Goal: Task Accomplishment & Management: Use online tool/utility

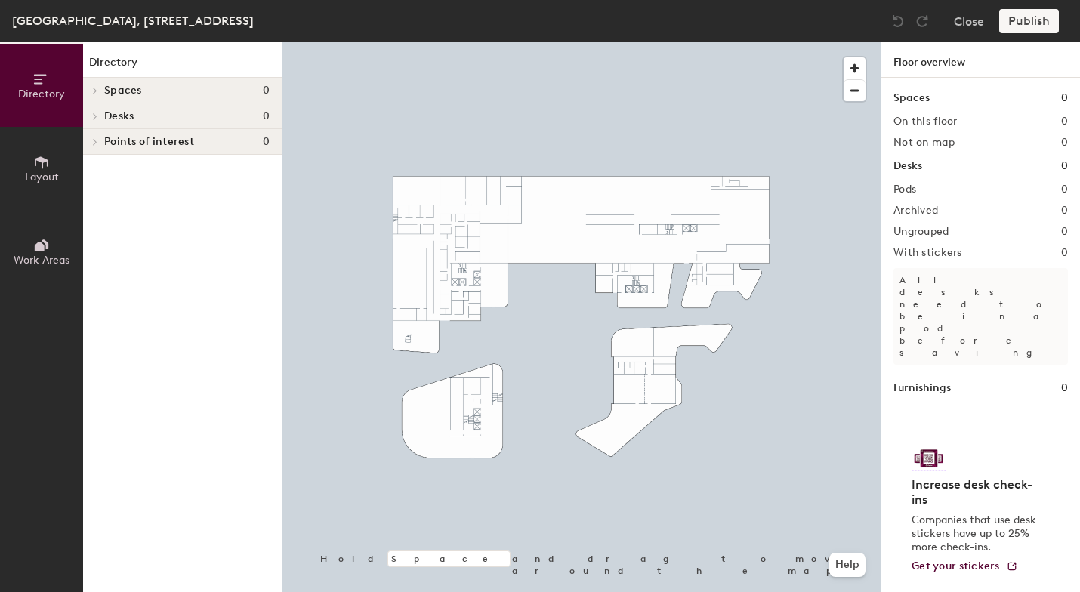
click at [39, 167] on icon at bounding box center [41, 162] width 17 height 17
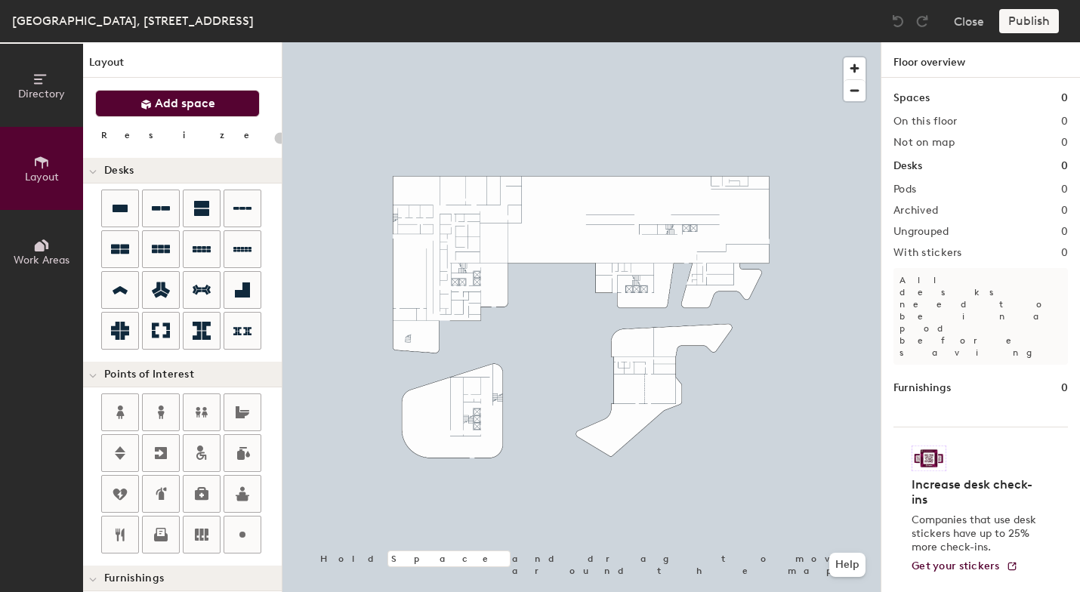
click at [174, 109] on span "Add space" at bounding box center [185, 103] width 60 height 15
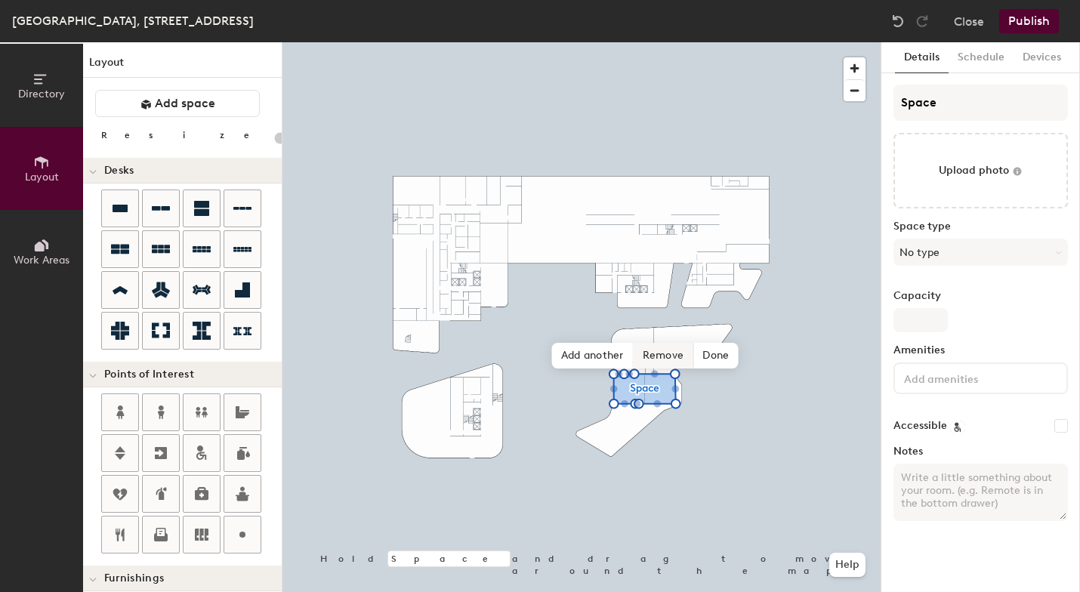
type input "20"
click at [956, 107] on input "Space" at bounding box center [980, 103] width 174 height 36
type input "Spac"
type input "20"
type input "S"
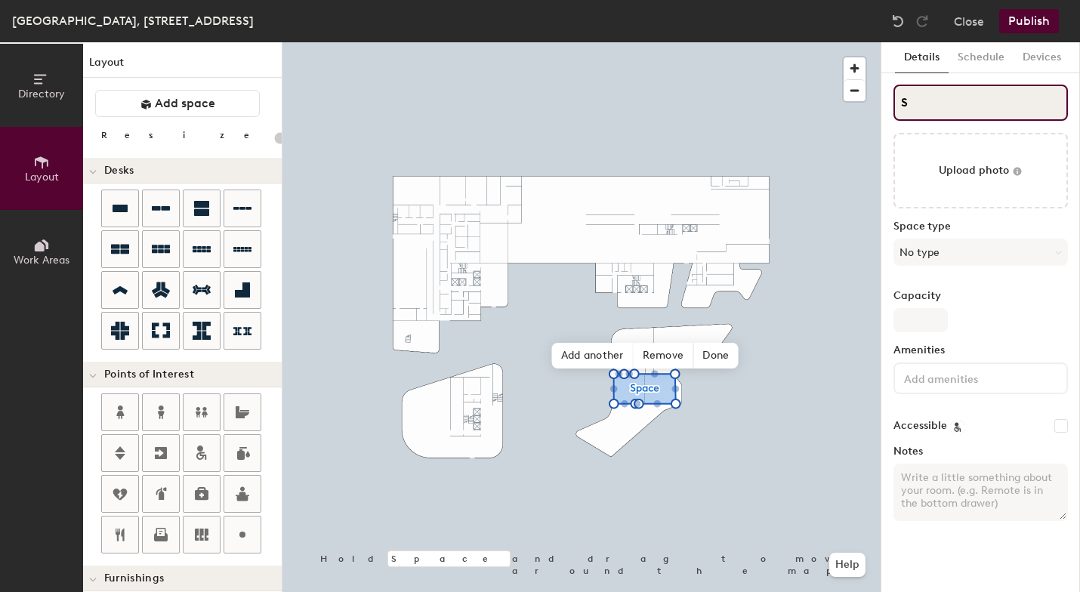
type input "20"
type input "S"
type input "20"
type input "AS"
type input "20"
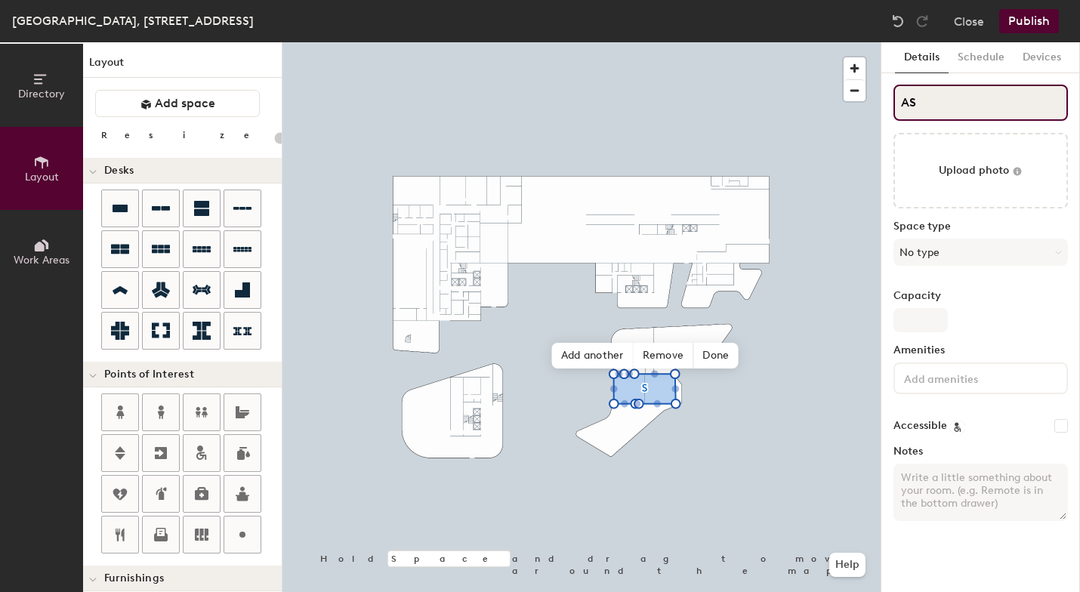
type input "AuS"
type input "20"
type input "AudS"
type input "20"
type input "AudiS"
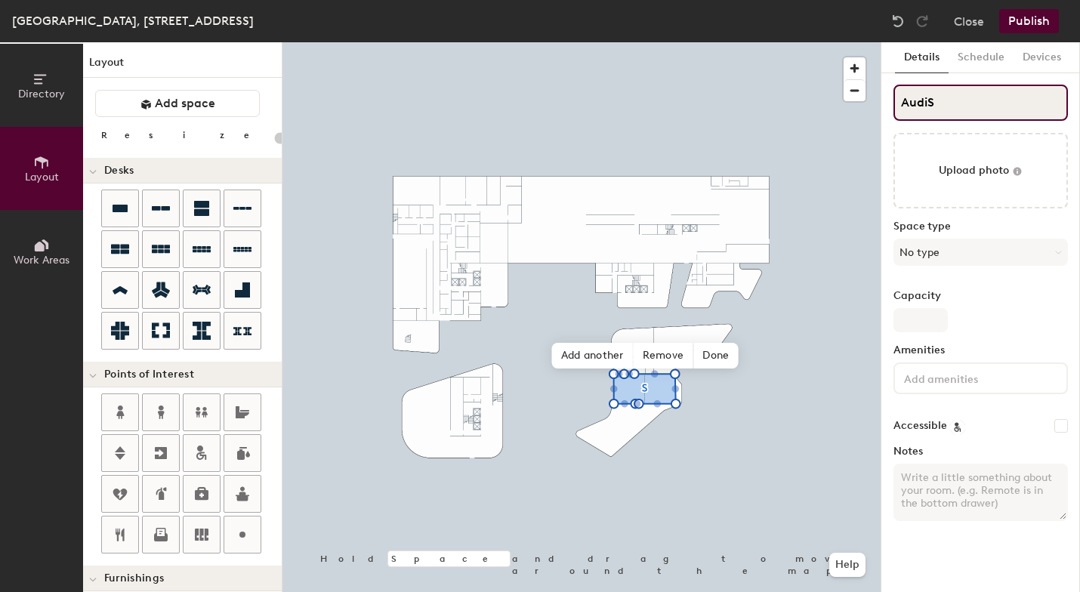
type input "20"
type input "AuditS"
type input "20"
type input "AuditoS"
type input "20"
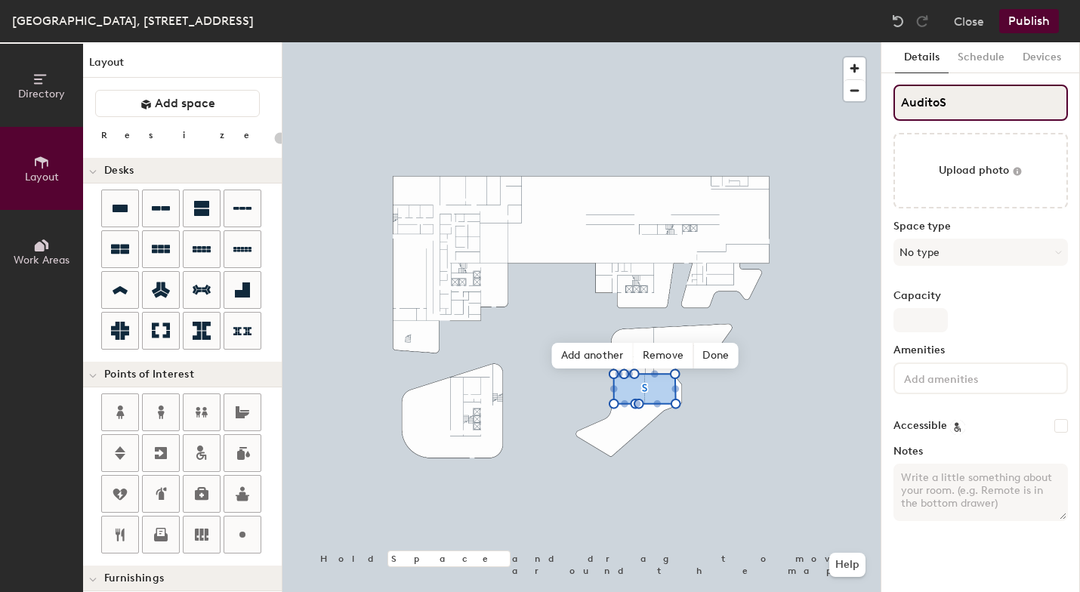
type input "AuditorS"
type input "20"
type input "AuditoriS"
type input "20"
type input "AuditoriuS"
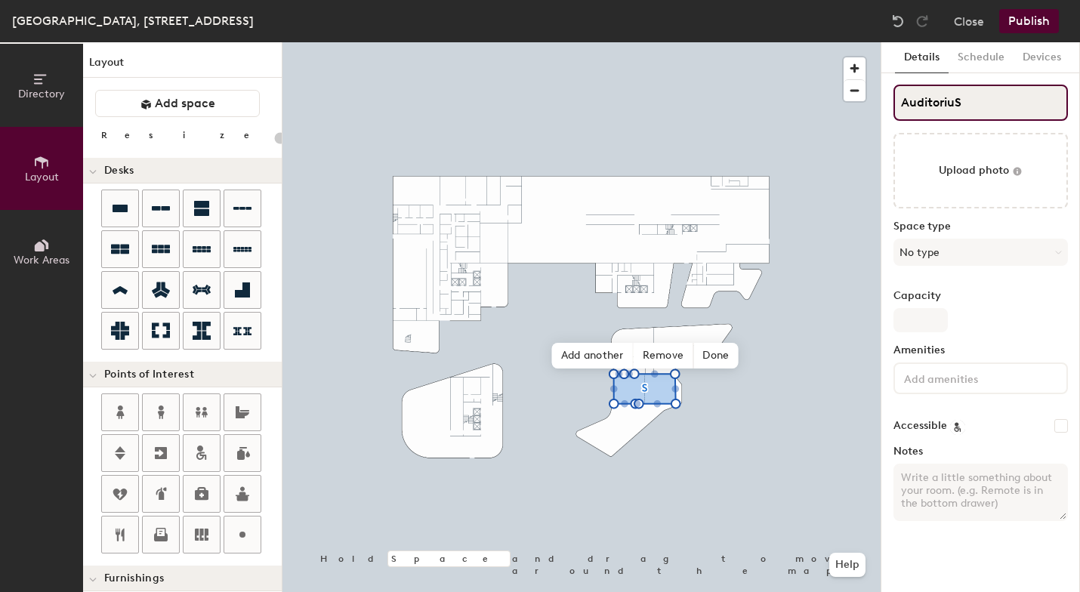
type input "20"
type input "AuditoriumS"
type input "20"
type input "Auditorium S"
type input "20"
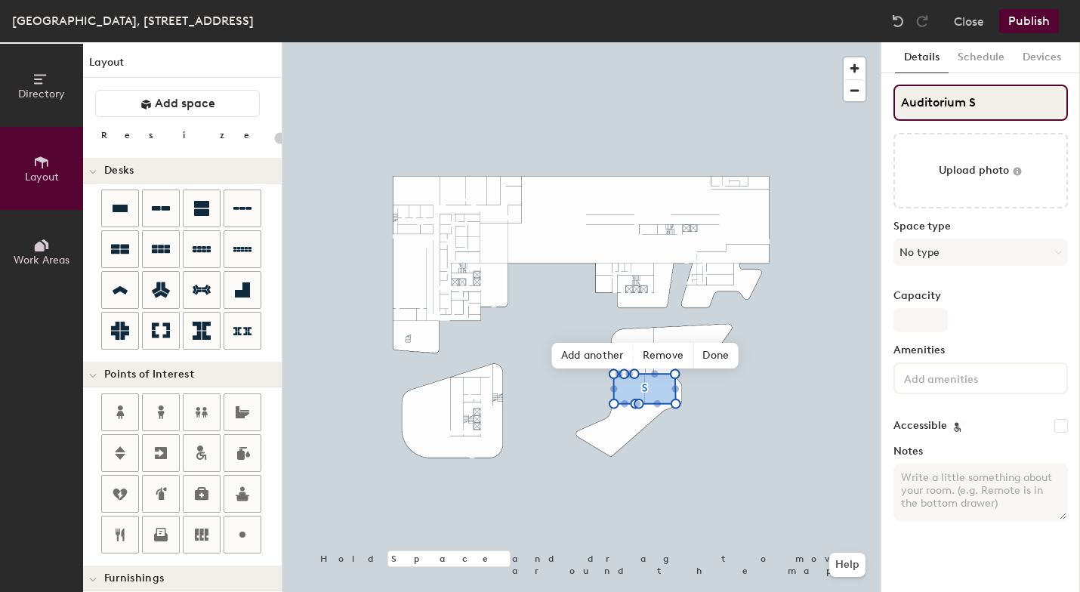
type input "Auditorium"
type input "20"
type input "Auditorium"
type input "20"
type input "Auditorium"
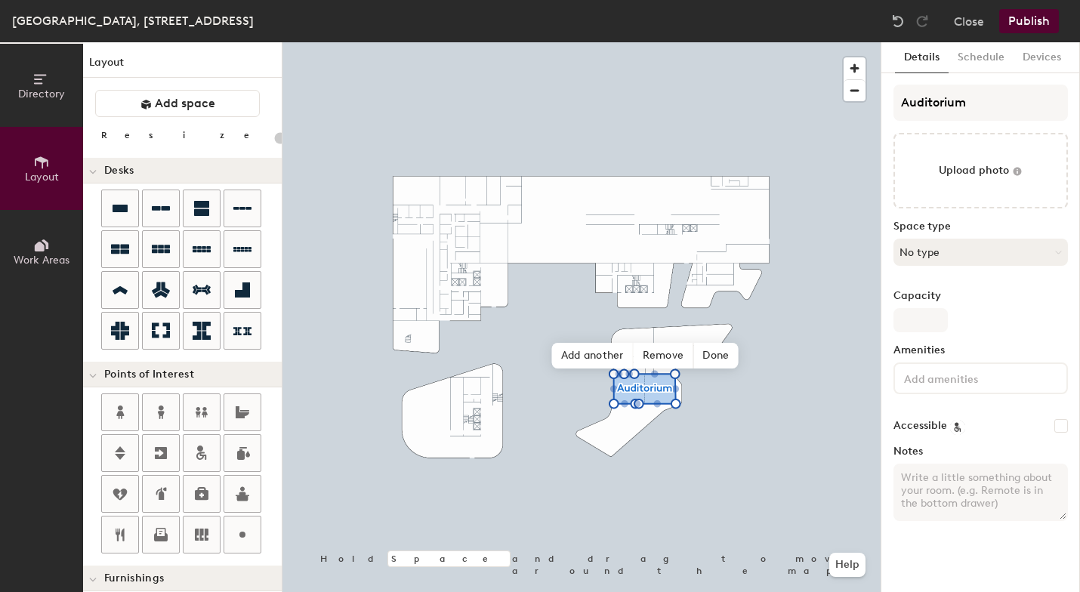
click at [960, 250] on button "No type" at bounding box center [980, 252] width 174 height 27
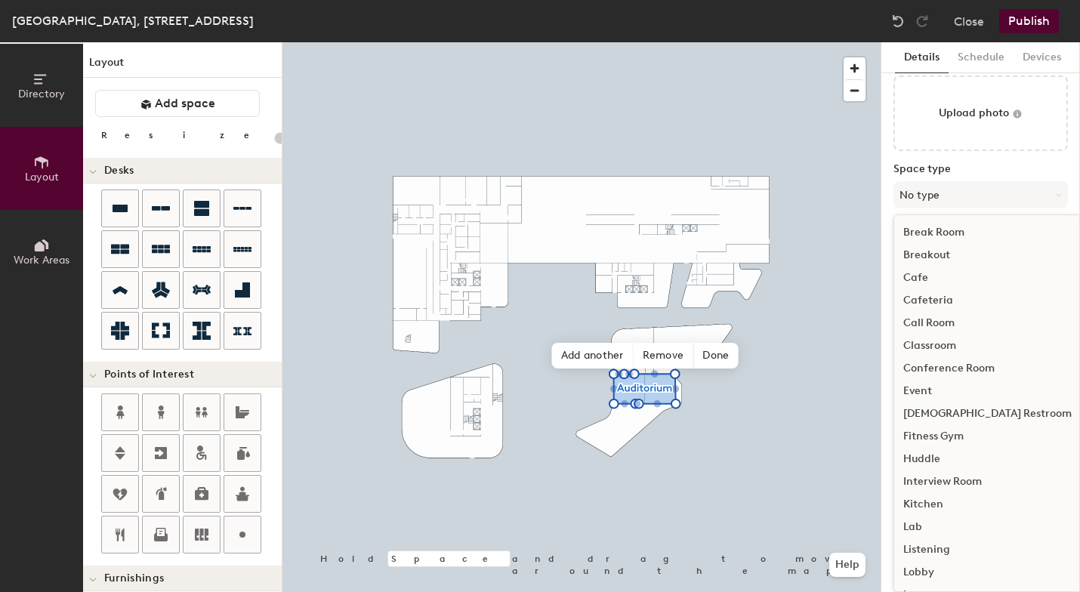
scroll to position [57, 0]
click at [922, 393] on div "Event" at bounding box center [987, 391] width 186 height 23
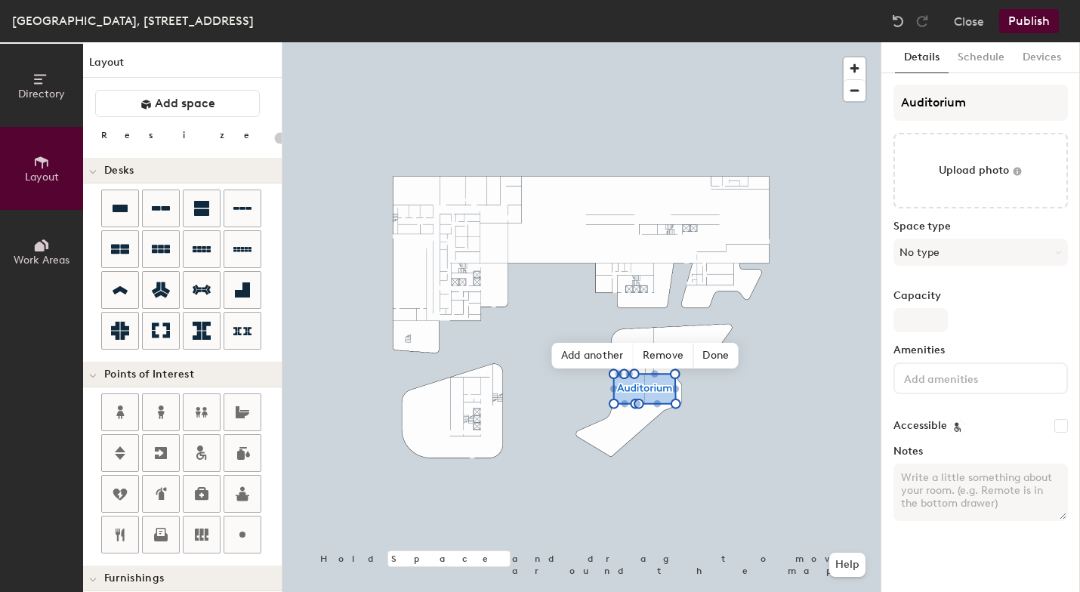
scroll to position [0, 0]
type input "20"
click at [926, 316] on input "Capacity" at bounding box center [920, 320] width 54 height 24
type input "4"
type input "20"
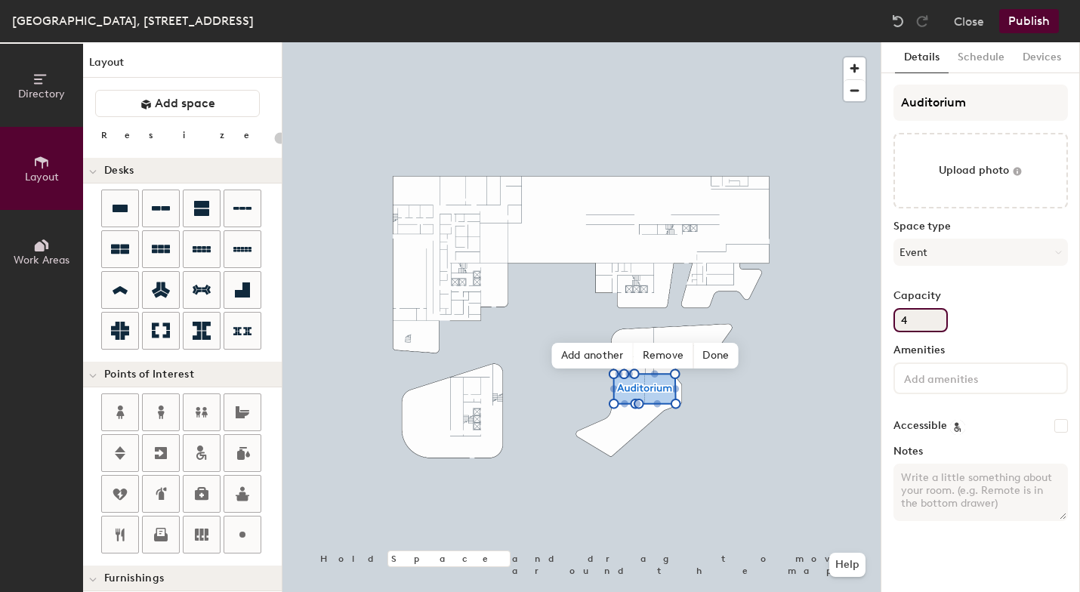
type input "40"
type input "20"
type input "40"
click at [981, 63] on button "Schedule" at bounding box center [980, 57] width 65 height 31
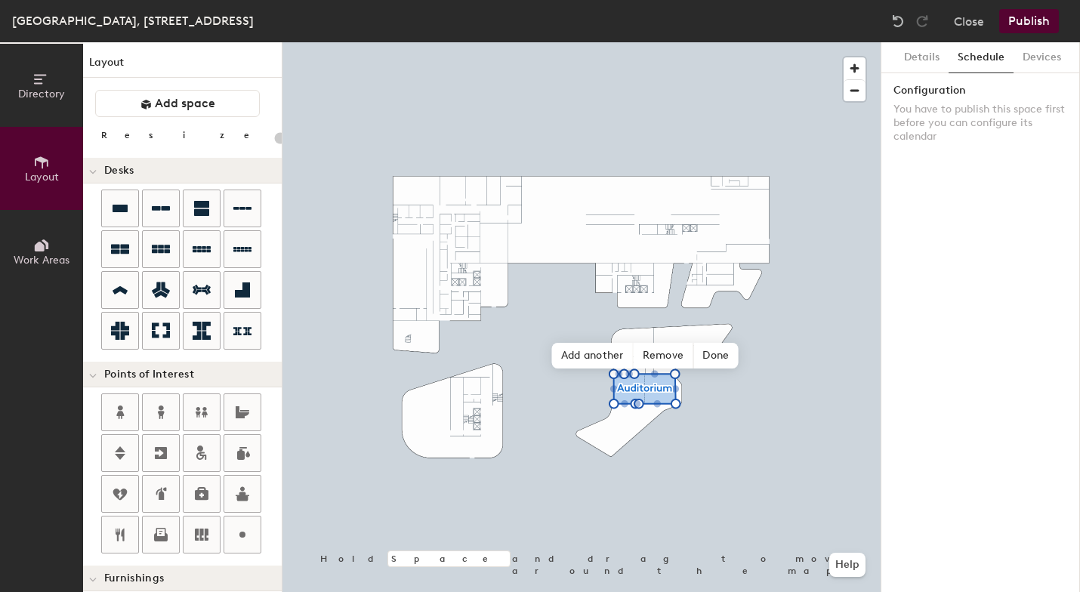
click at [1033, 26] on button "Publish" at bounding box center [1029, 21] width 60 height 24
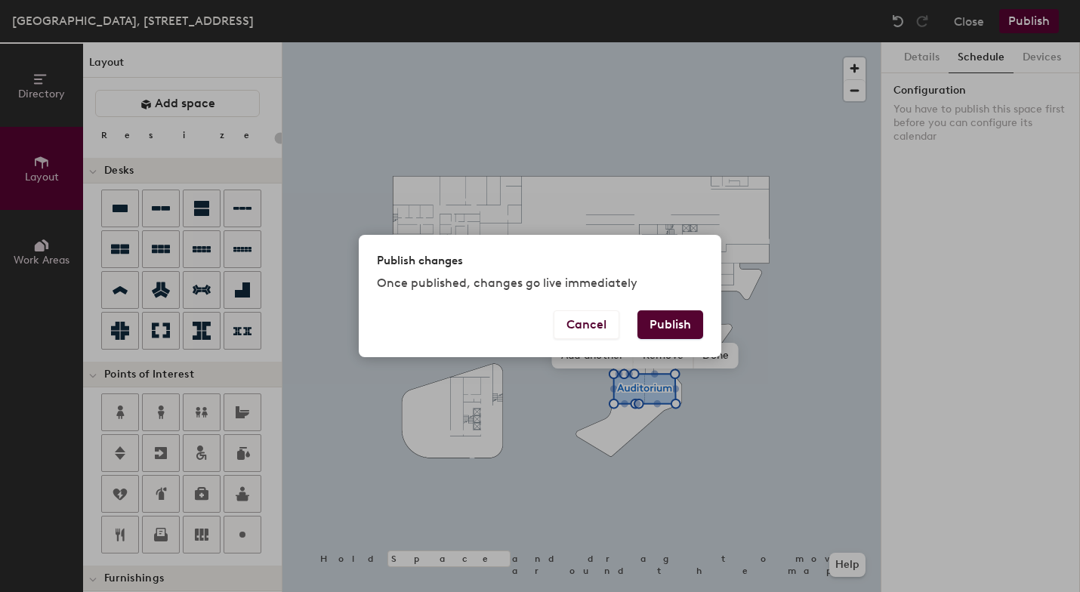
click at [673, 320] on button "Publish" at bounding box center [670, 324] width 66 height 29
type input "20"
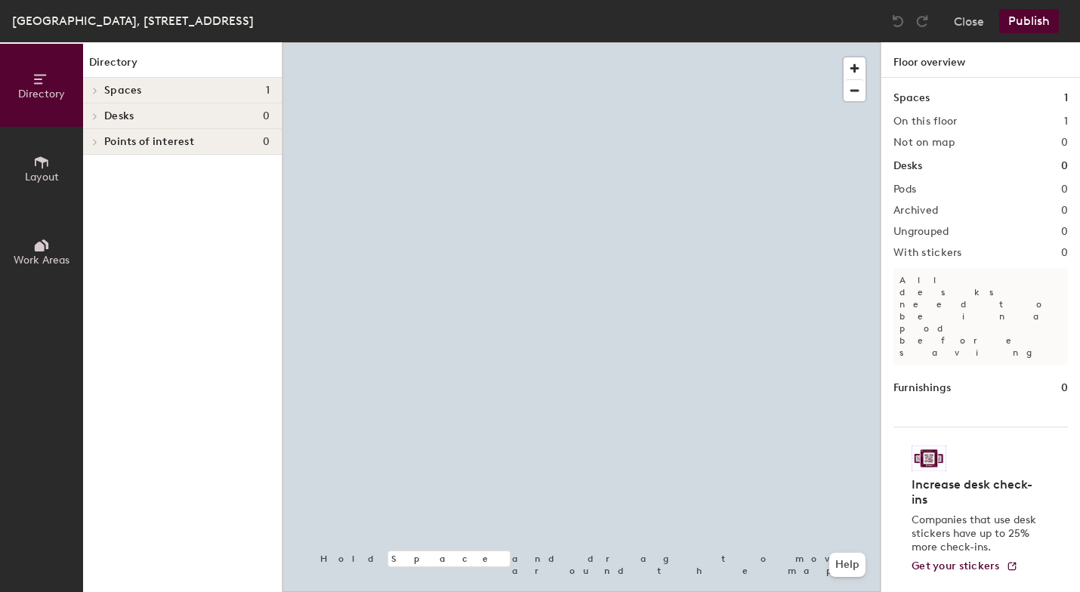
click at [46, 177] on span "Layout" at bounding box center [42, 177] width 34 height 13
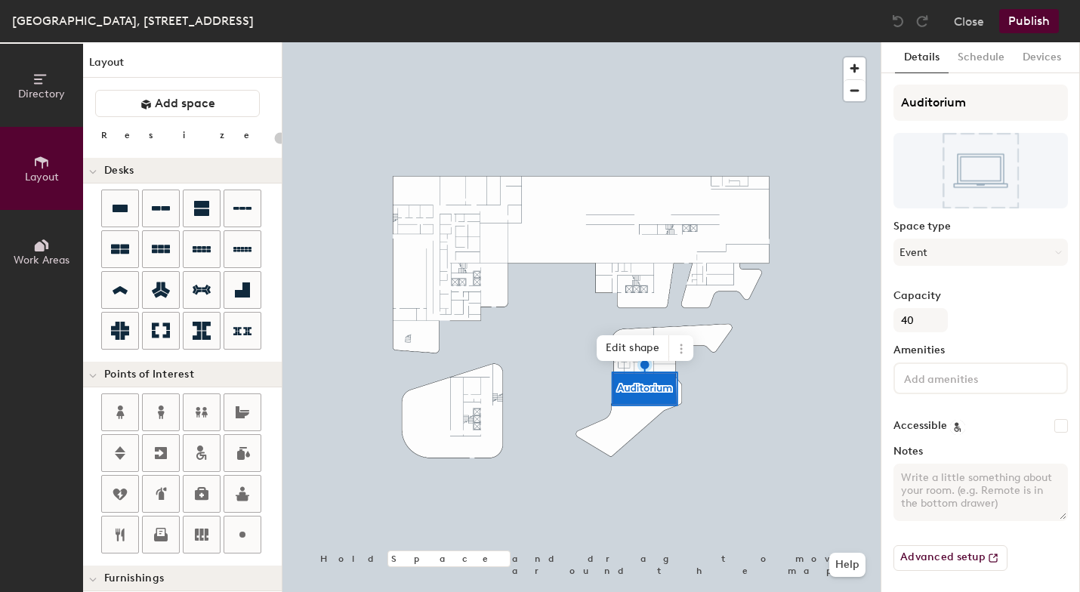
type input "20"
click at [919, 321] on input "40" at bounding box center [920, 320] width 54 height 24
type input "4"
type input "20"
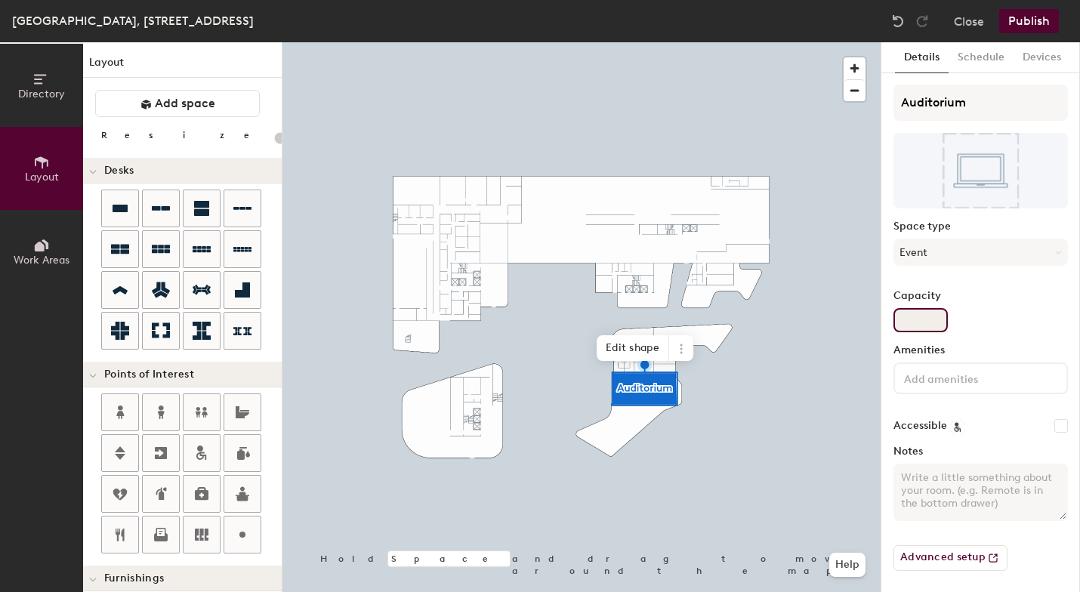
type input "5"
type input "20"
type input "50"
type input "20"
type input "5"
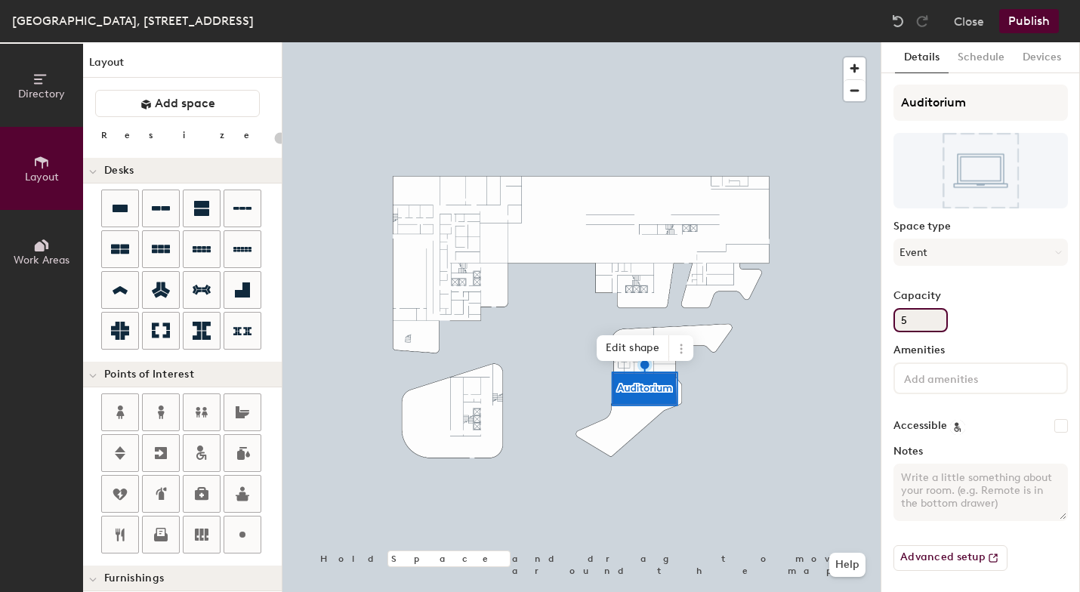
type input "20"
type input "1"
type input "20"
type input "15"
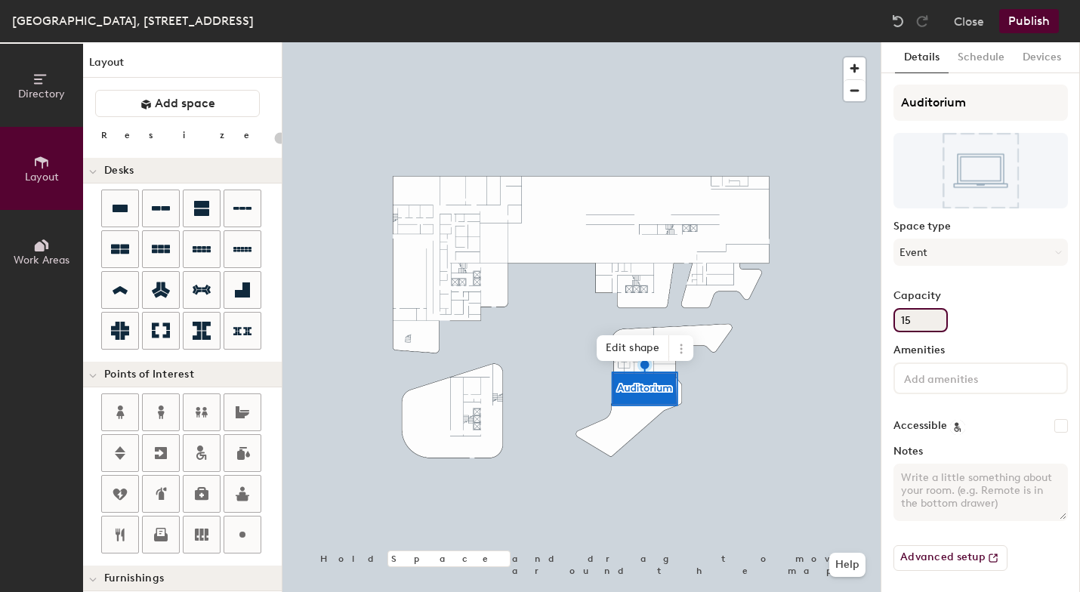
type input "20"
type input "150"
type input "20"
type input "150"
click at [910, 379] on input at bounding box center [969, 377] width 136 height 18
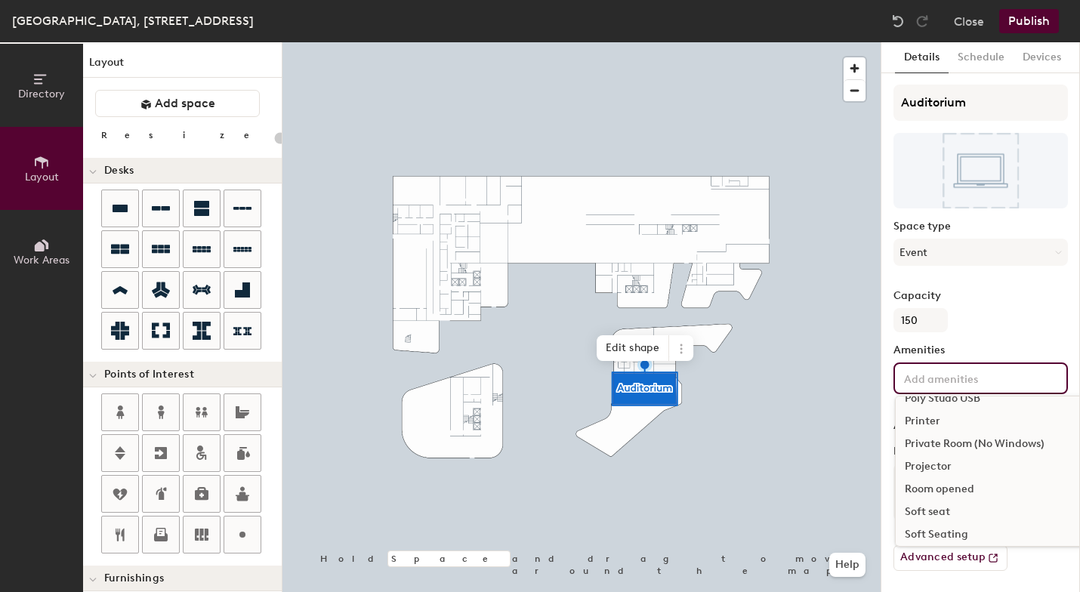
scroll to position [1019, 0]
click at [950, 461] on div "Projector" at bounding box center [1062, 459] width 334 height 23
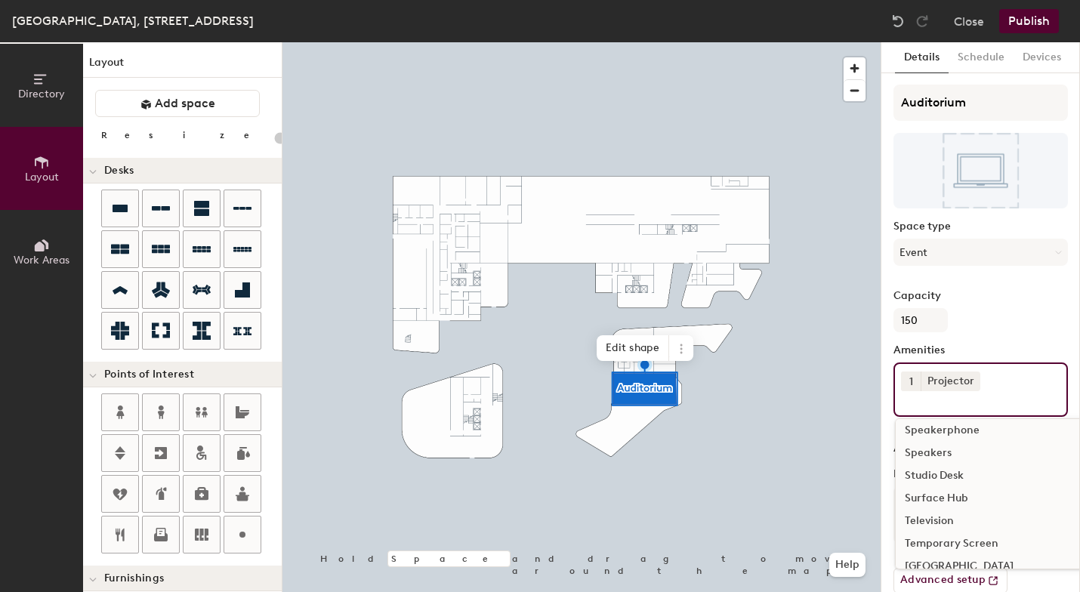
scroll to position [1164, 0]
click at [933, 446] on div "Speakers" at bounding box center [1062, 450] width 334 height 23
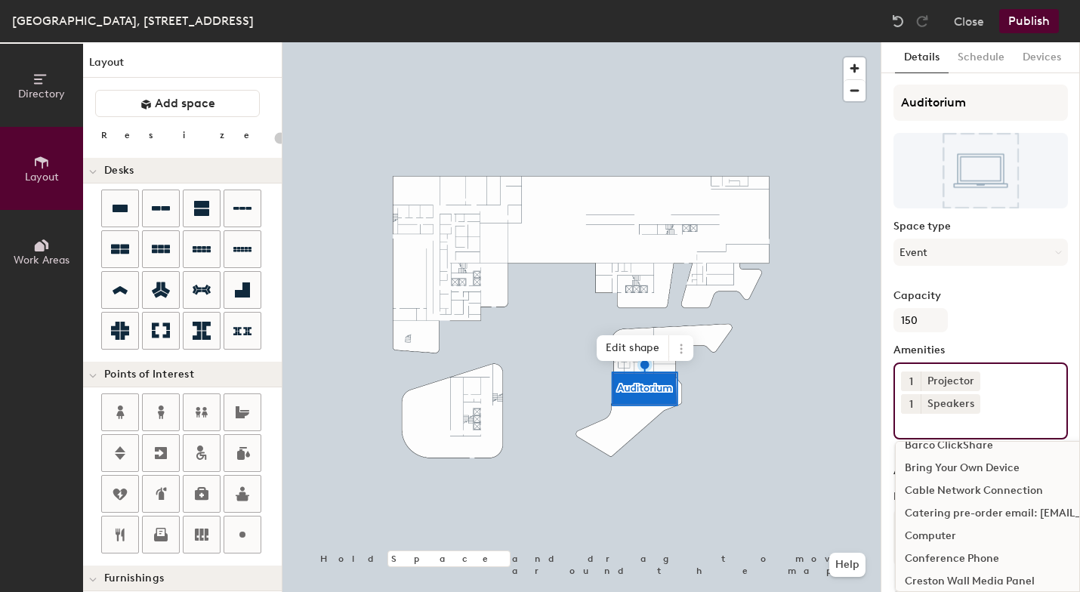
scroll to position [63, 0]
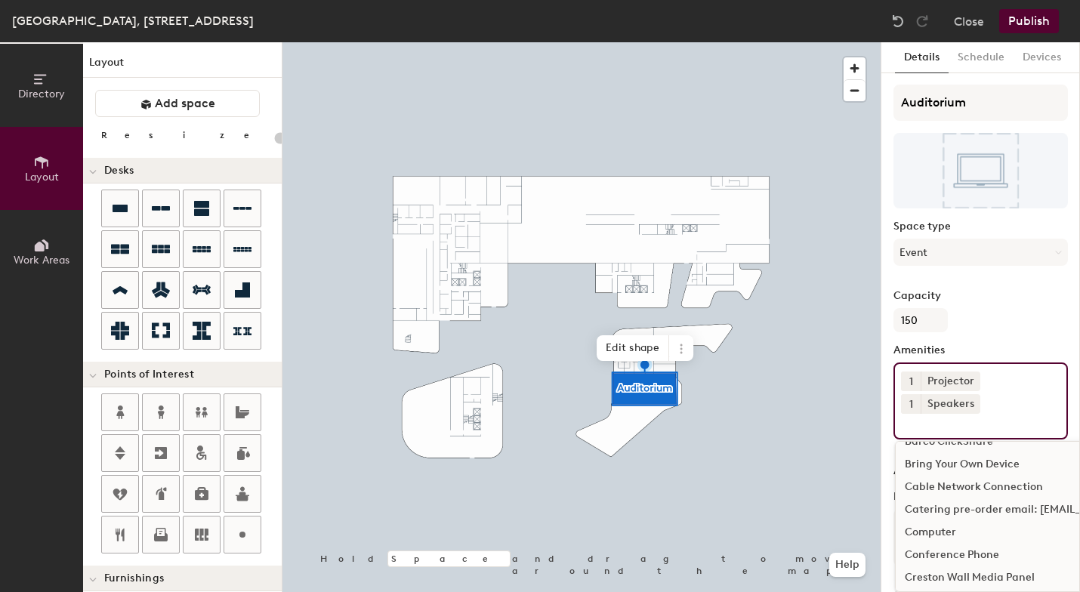
click at [963, 509] on div "Catering pre-order email: S1Catering@wpp.com" at bounding box center [1062, 509] width 334 height 23
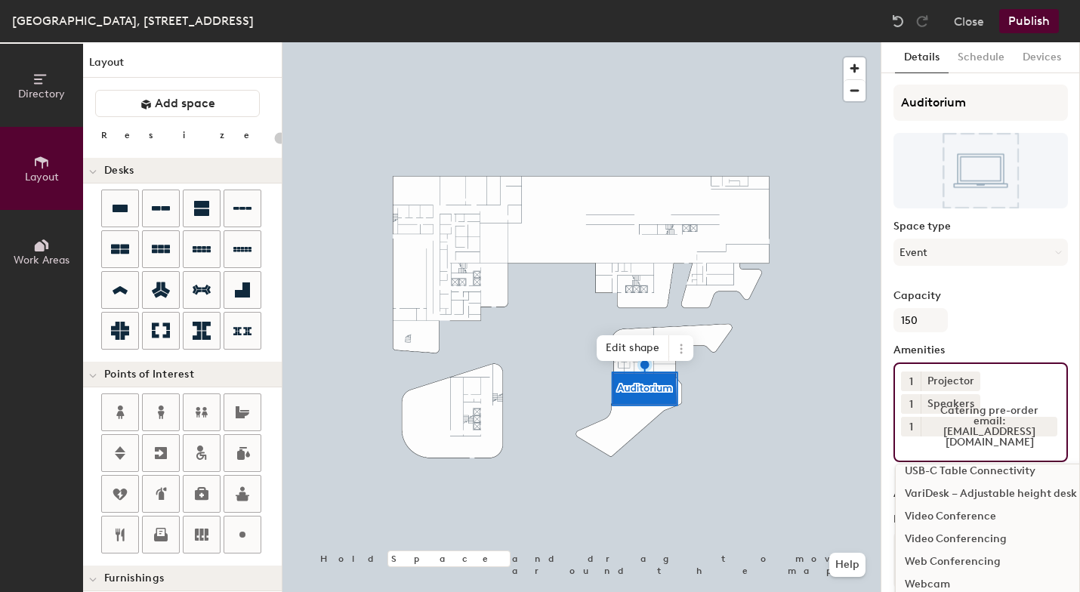
scroll to position [1331, 0]
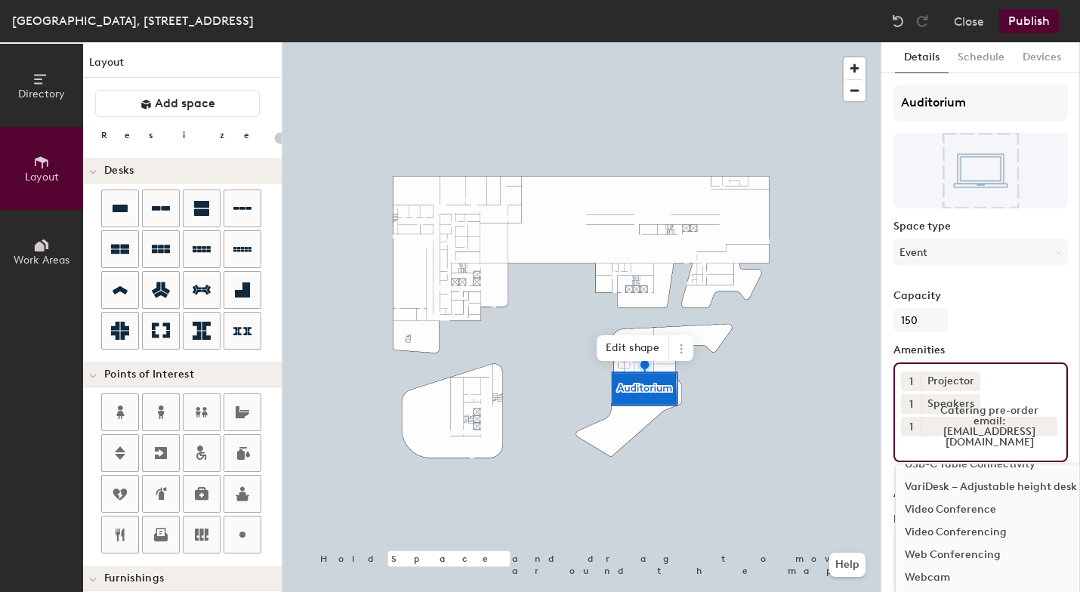
click at [972, 556] on div "Web Conferencing" at bounding box center [999, 555] width 209 height 23
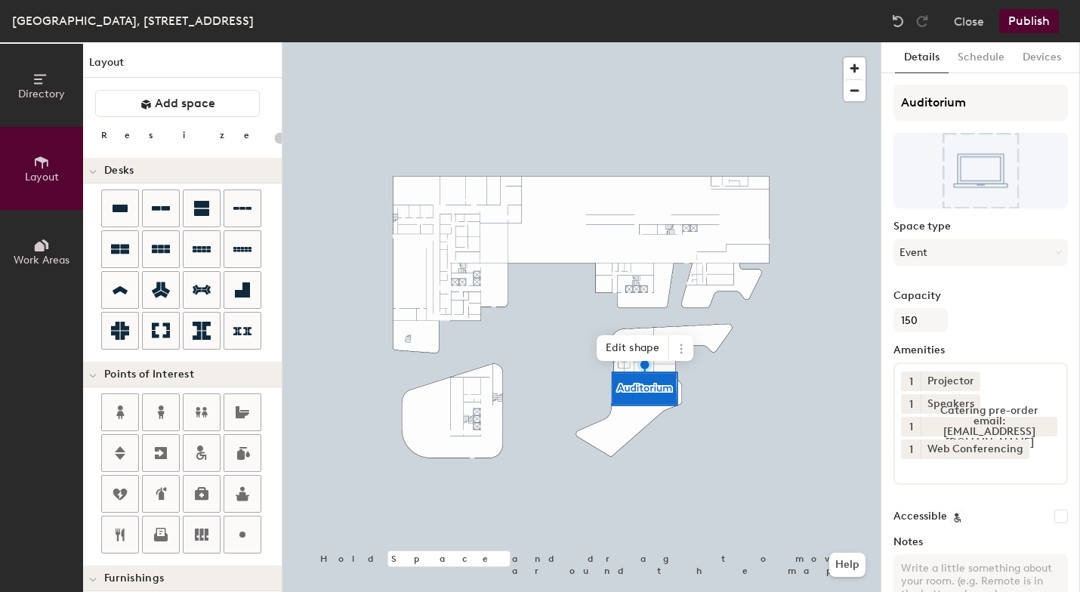
click at [1040, 22] on button "Publish" at bounding box center [1029, 21] width 60 height 24
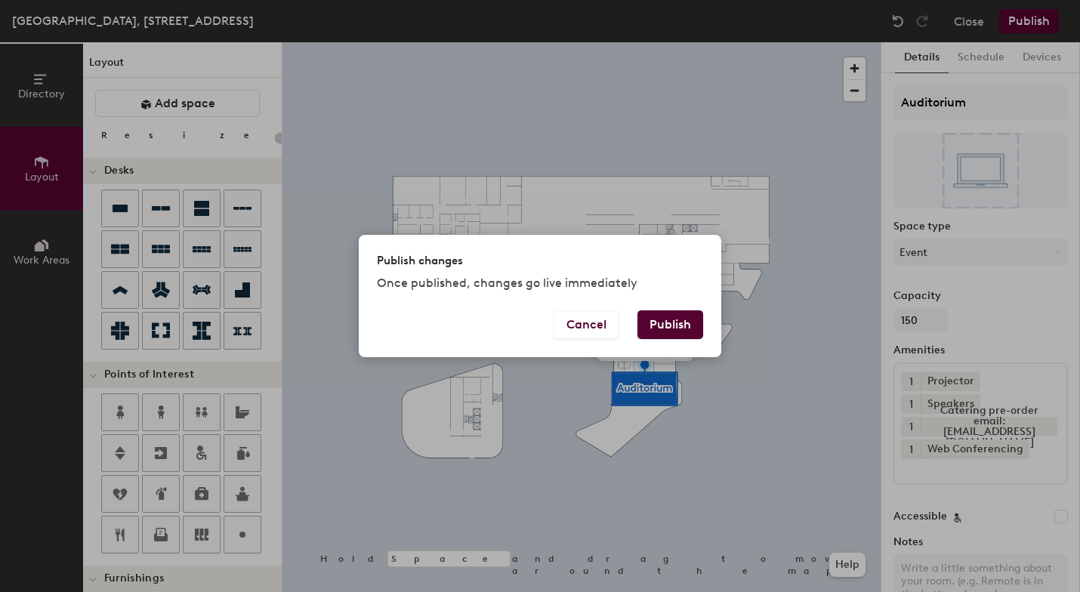
click at [670, 325] on button "Publish" at bounding box center [670, 324] width 66 height 29
type input "20"
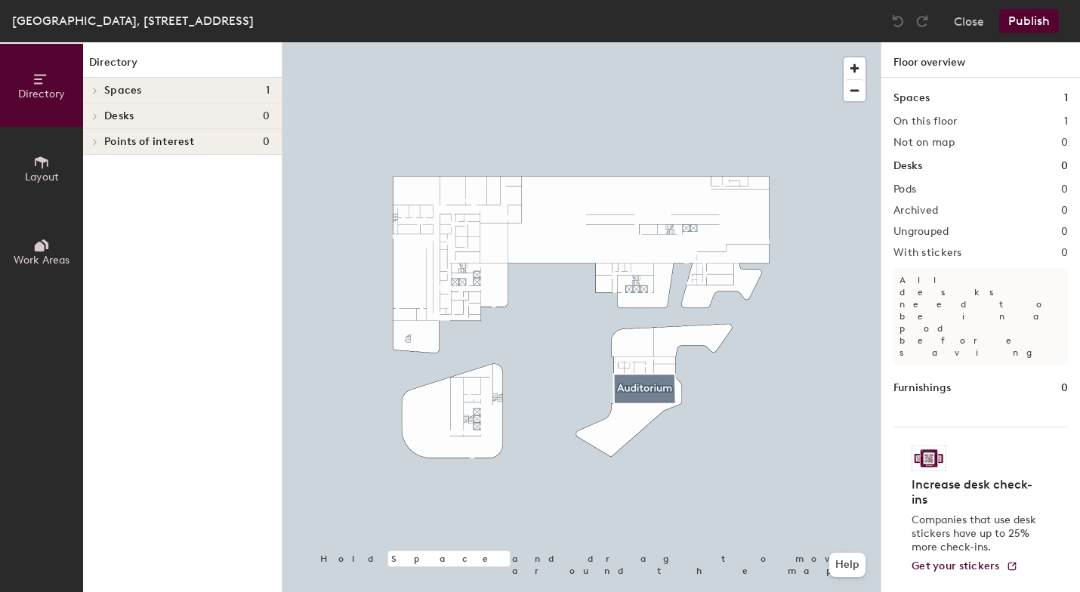
click at [64, 164] on button "Layout" at bounding box center [41, 168] width 83 height 83
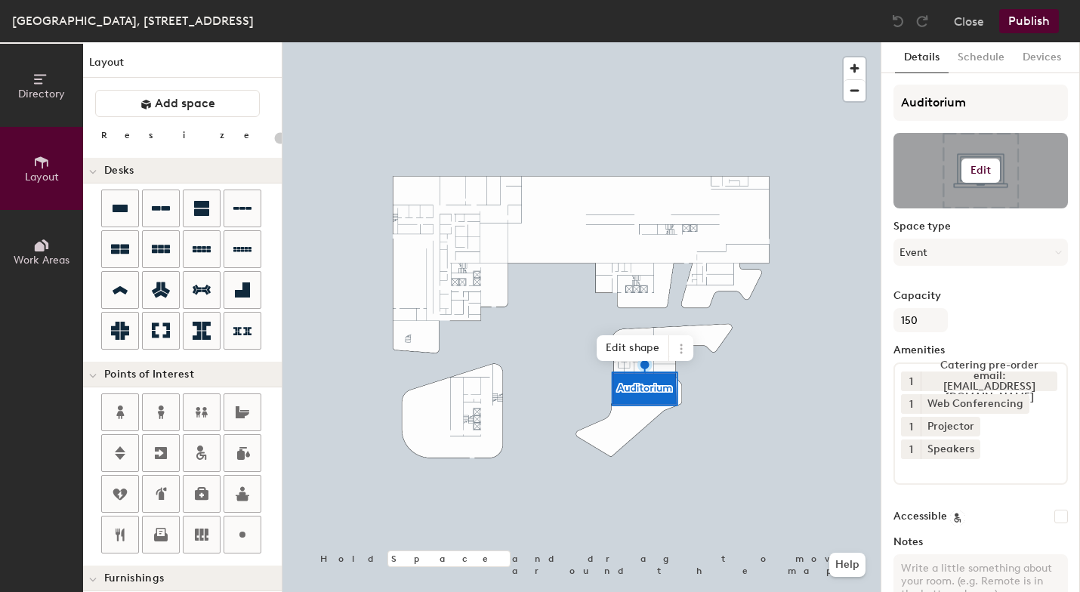
click at [979, 165] on h6 "Edit" at bounding box center [980, 171] width 21 height 12
click at [950, 208] on input "file" at bounding box center [992, 214] width 173 height 23
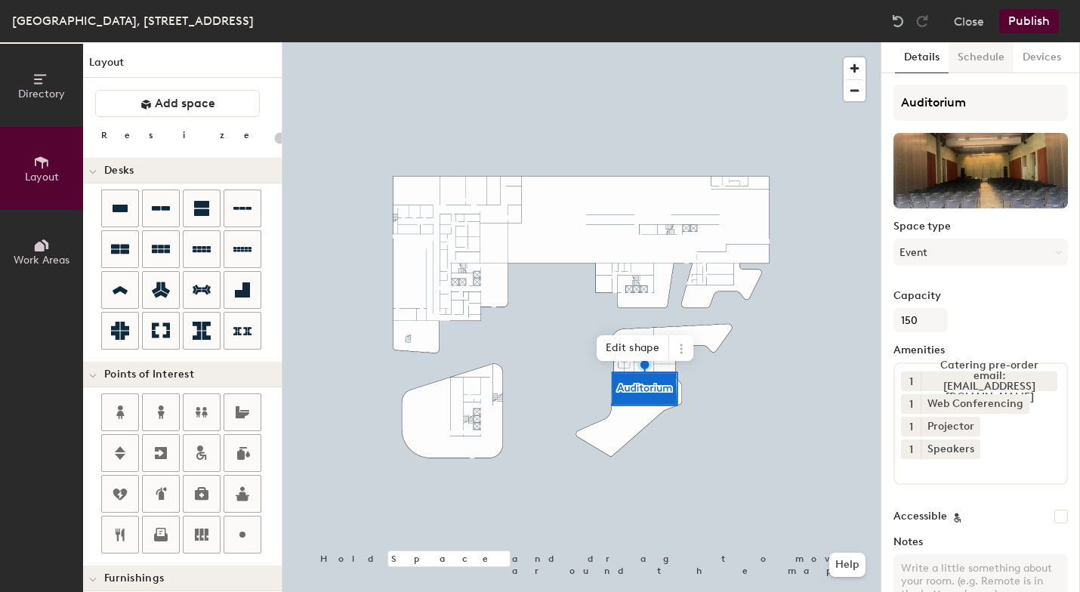
click at [987, 53] on button "Schedule" at bounding box center [980, 57] width 65 height 31
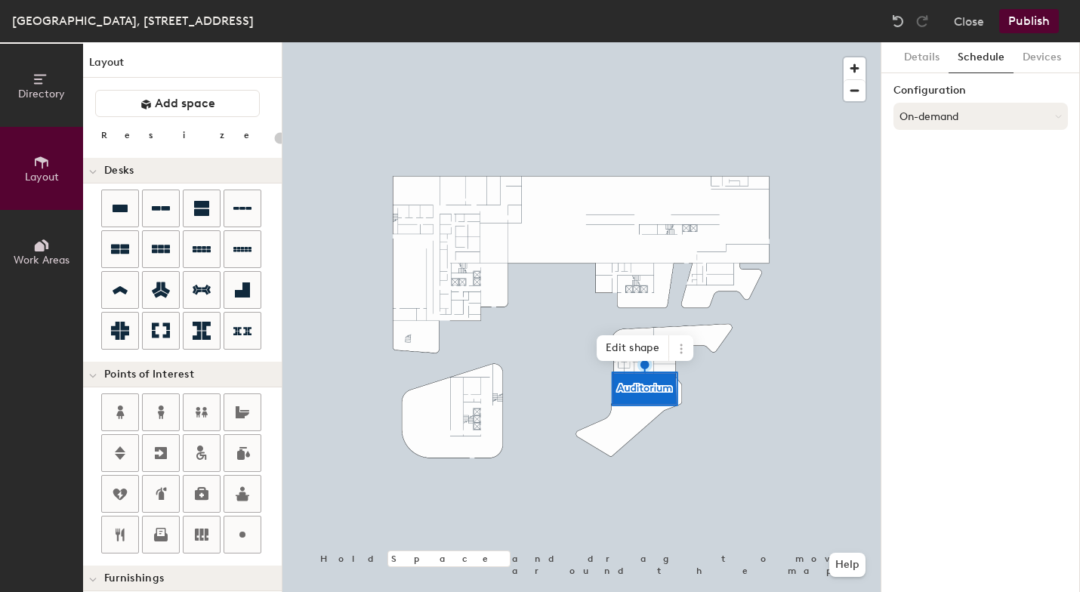
click at [943, 118] on button "On-demand" at bounding box center [980, 116] width 174 height 27
click at [931, 175] on div "Scheduled" at bounding box center [980, 176] width 173 height 23
click at [915, 152] on button "Select account" at bounding box center [980, 149] width 174 height 27
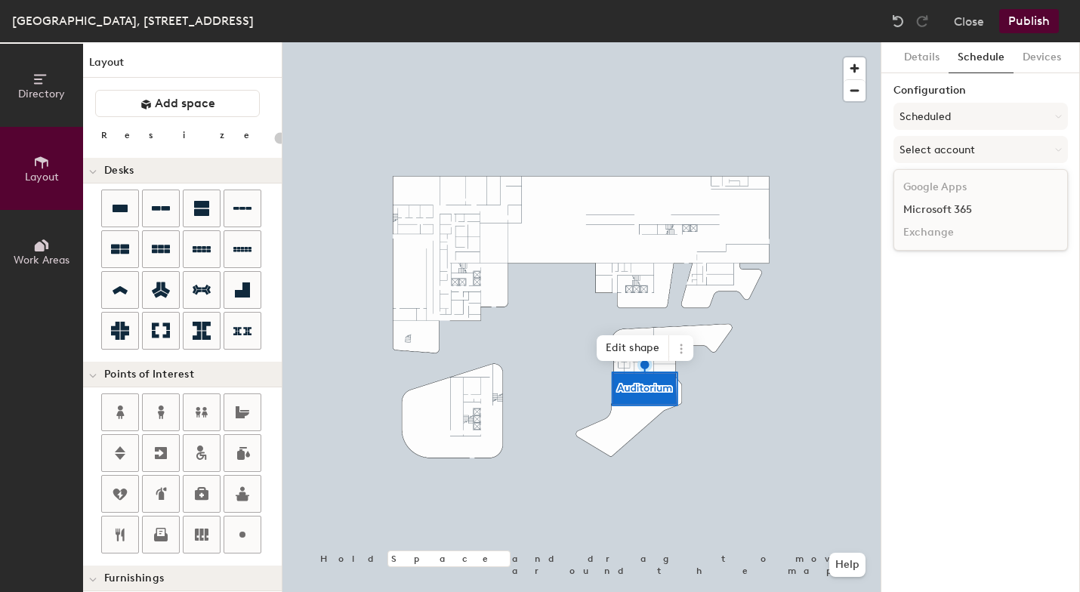
click at [928, 211] on div "Microsoft 365" at bounding box center [980, 210] width 173 height 23
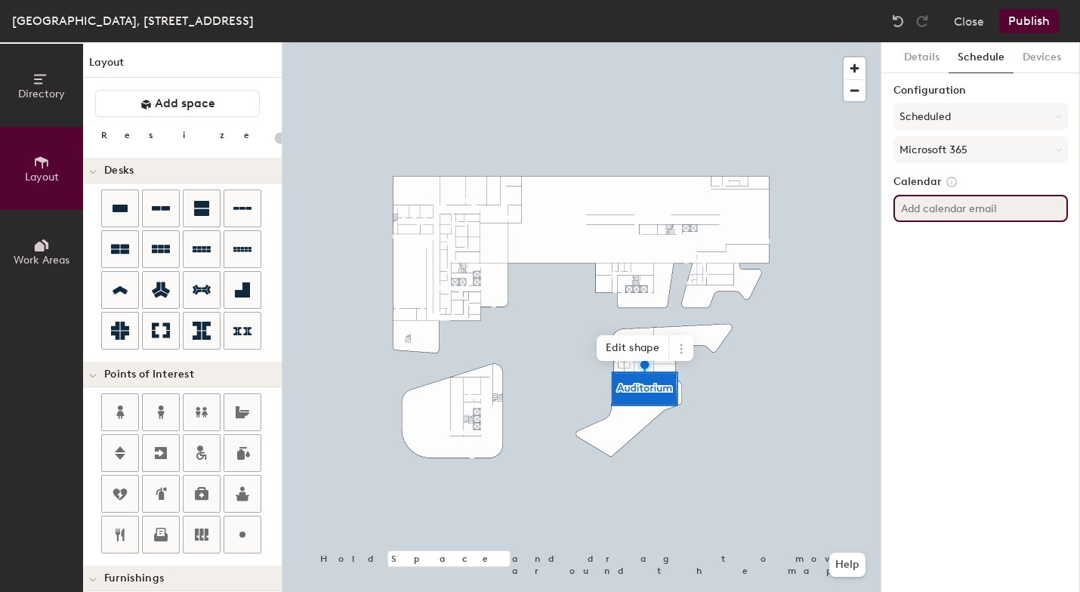
click at [928, 211] on input at bounding box center [980, 208] width 174 height 27
type input "20"
paste input "BR-SP-VIL-00W001@wppsystems.com"
type input "BR-SP-VIL-00W001@wppsystems.com"
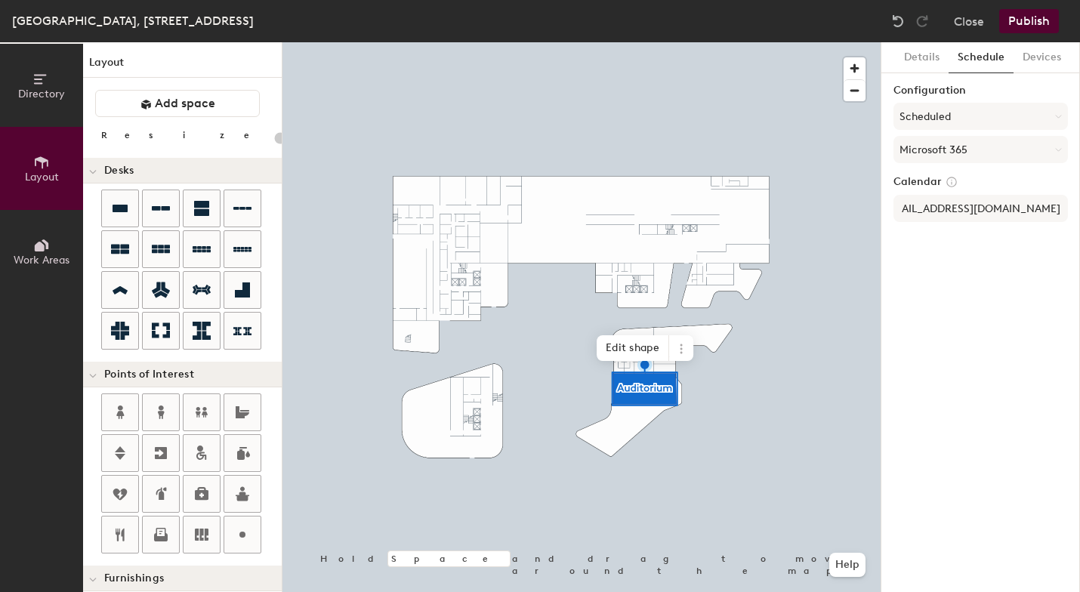
click at [1030, 19] on button "Publish" at bounding box center [1029, 21] width 60 height 24
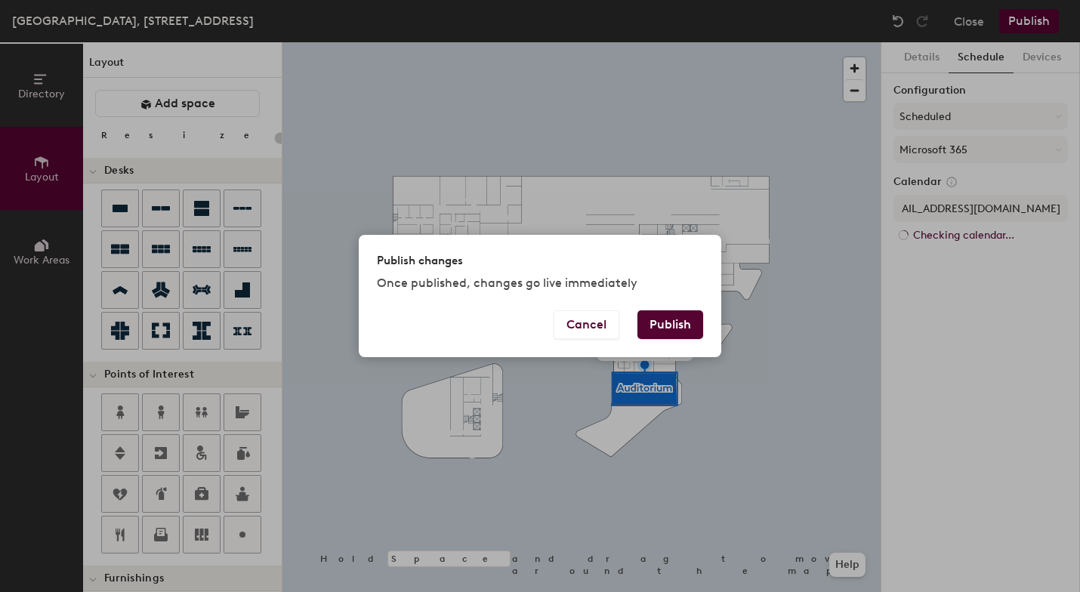
scroll to position [0, 0]
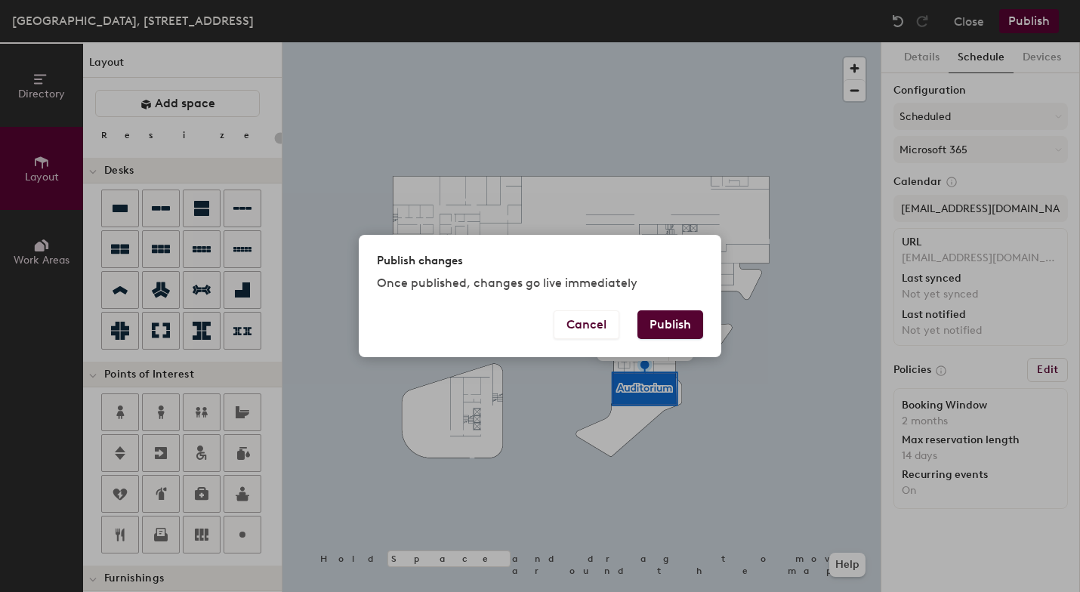
click at [685, 322] on button "Publish" at bounding box center [670, 324] width 66 height 29
type input "20"
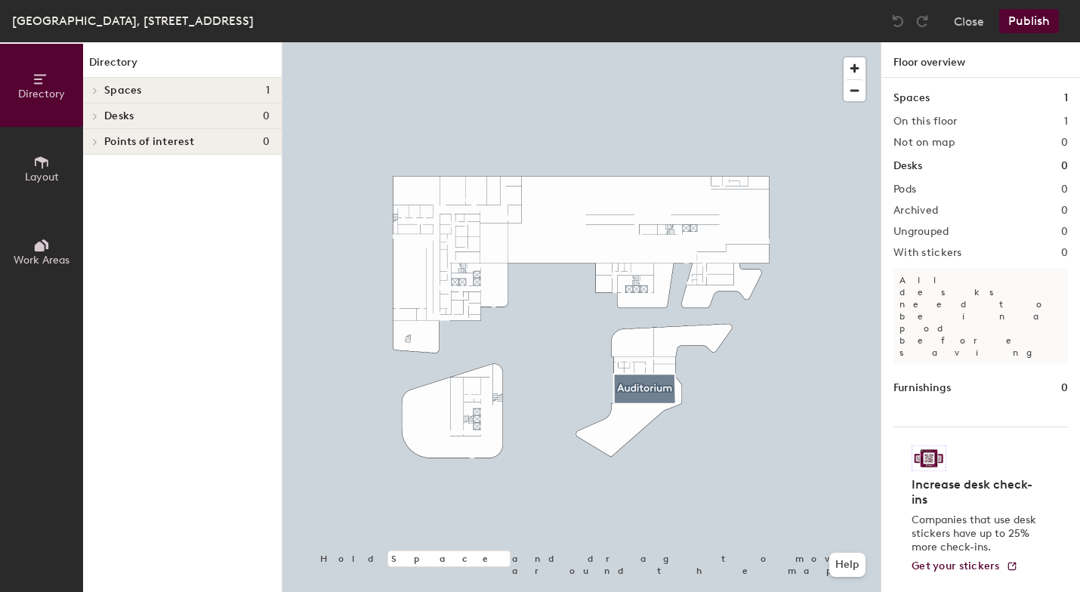
click at [42, 257] on span "Work Areas" at bounding box center [42, 260] width 56 height 13
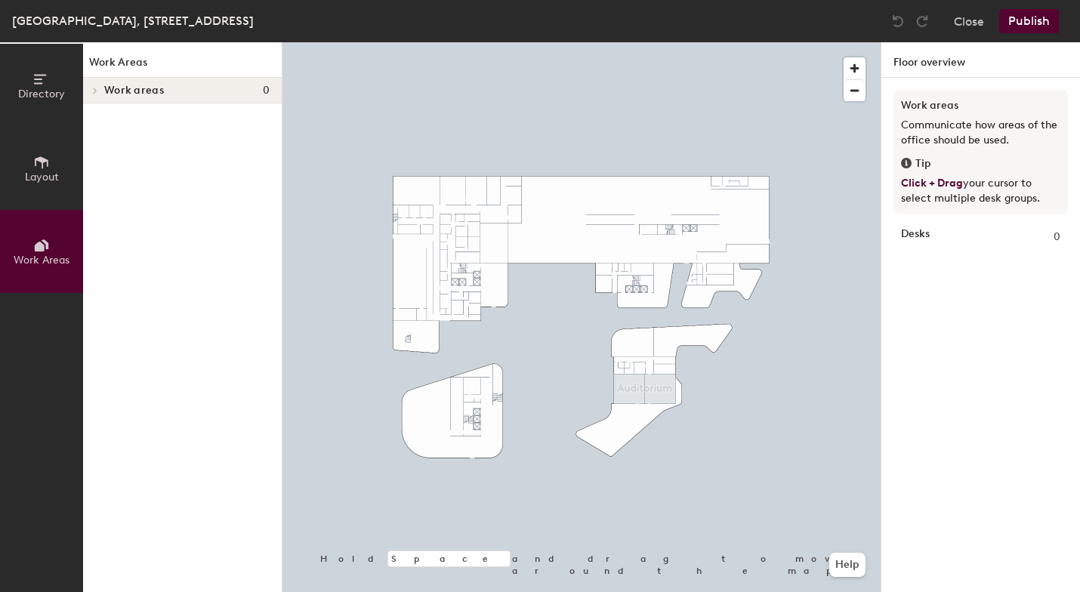
click at [49, 167] on icon at bounding box center [41, 162] width 17 height 17
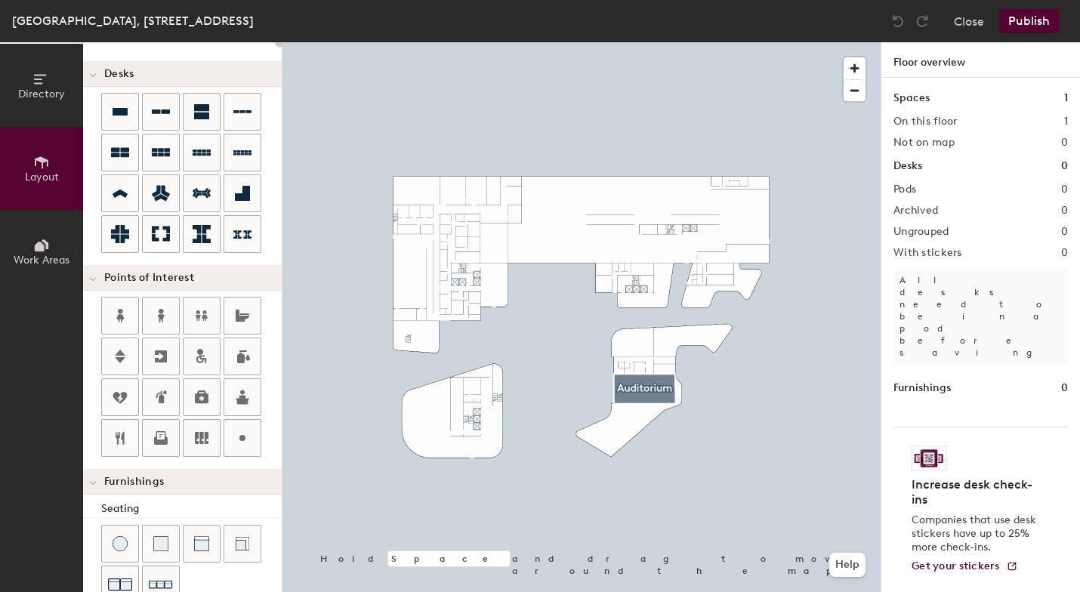
scroll to position [109, 0]
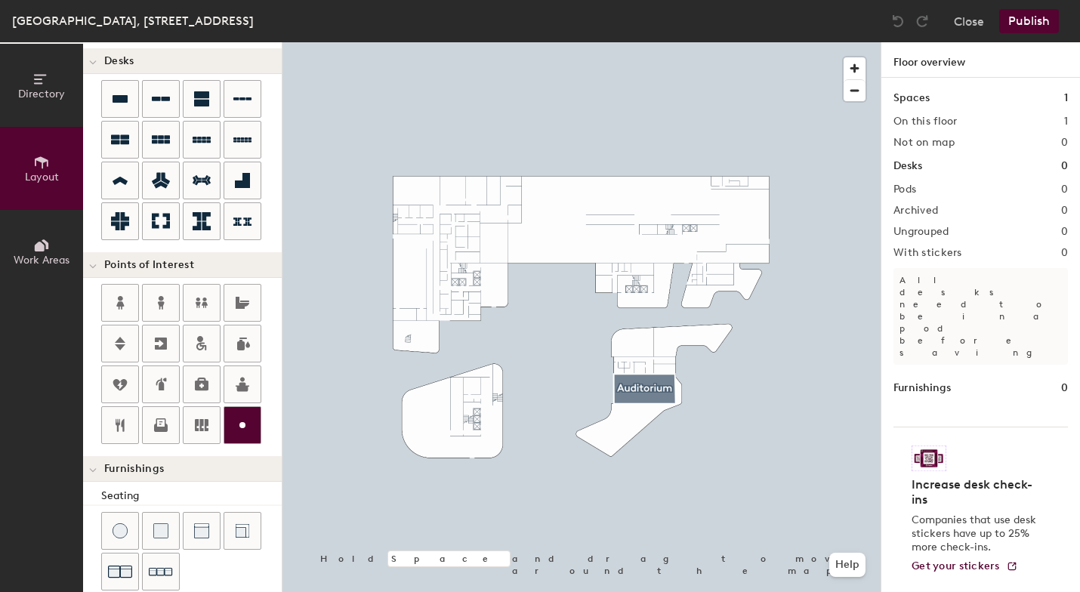
click at [242, 420] on icon at bounding box center [242, 425] width 18 height 18
type input "20"
type input "Reception 1"
click at [504, 473] on span "Done" at bounding box center [501, 478] width 45 height 26
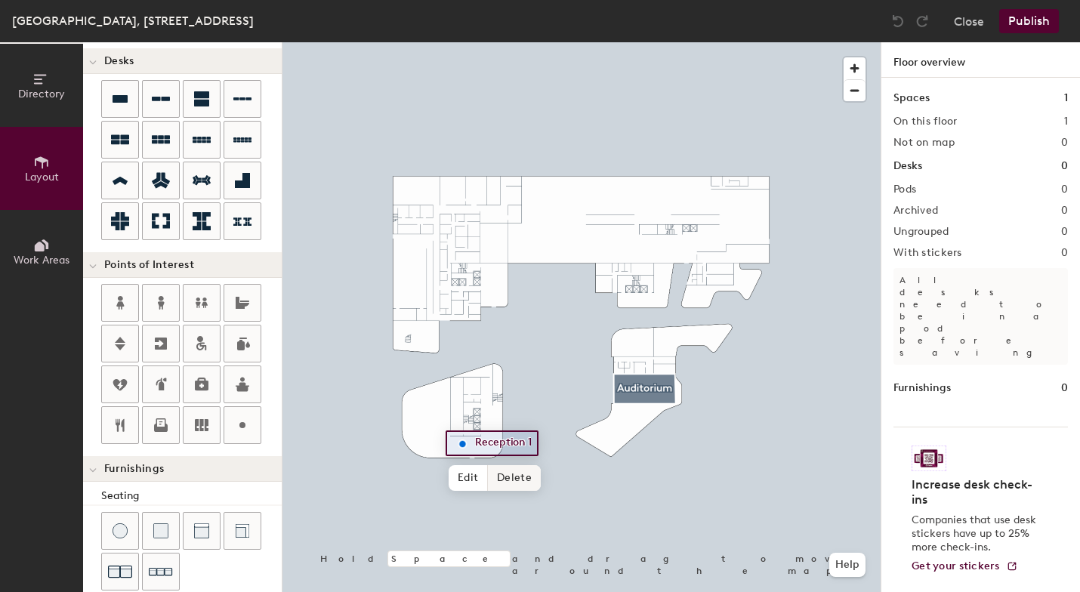
click at [524, 476] on span "Delete" at bounding box center [514, 478] width 53 height 26
click at [240, 383] on icon at bounding box center [243, 384] width 14 height 14
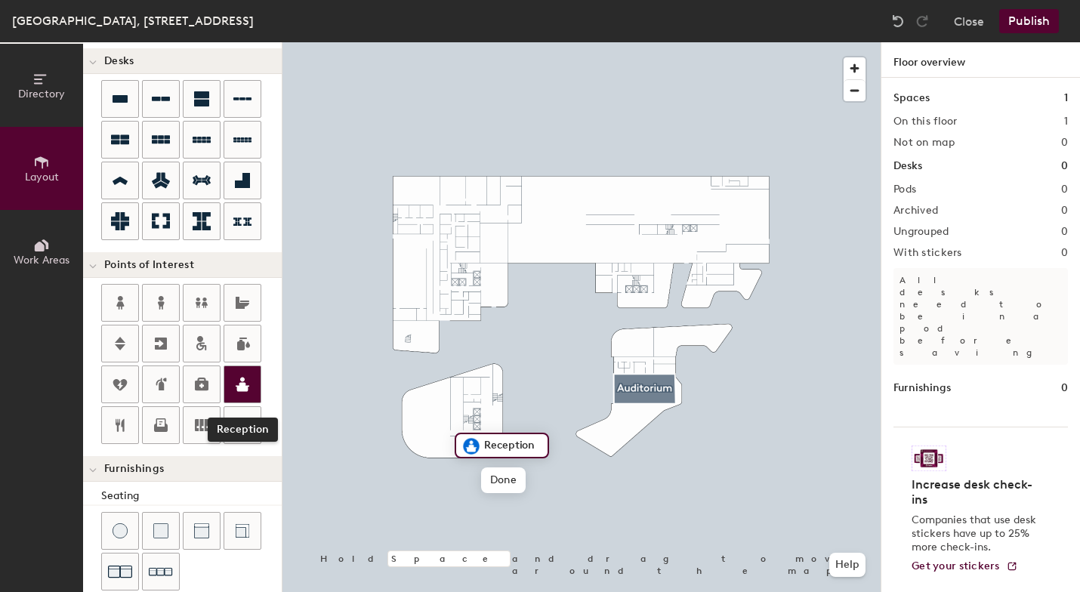
click at [245, 385] on icon at bounding box center [243, 384] width 14 height 14
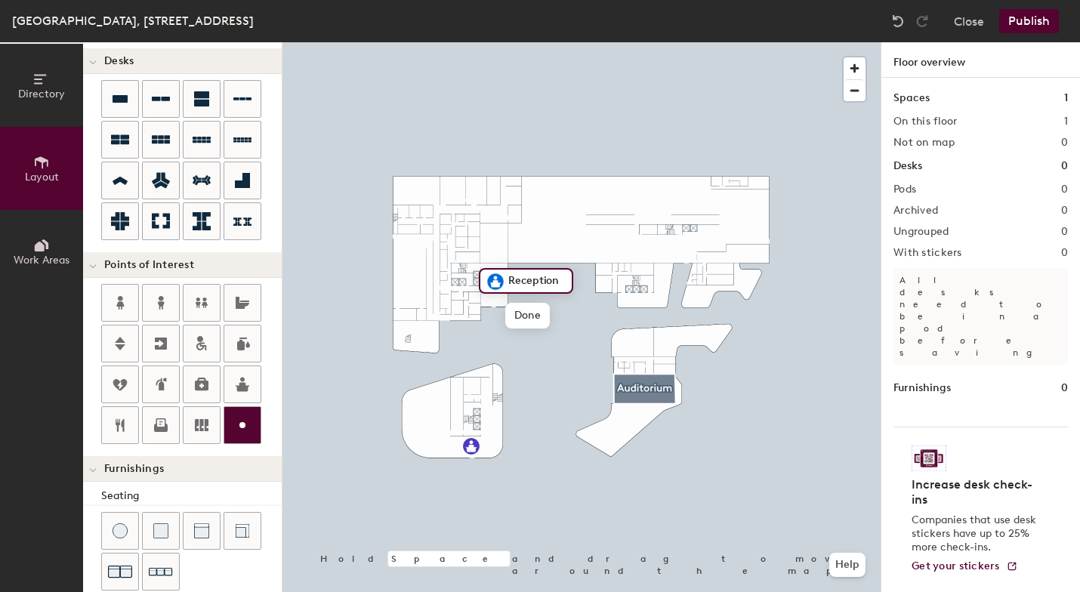
click at [250, 418] on icon at bounding box center [242, 425] width 18 height 18
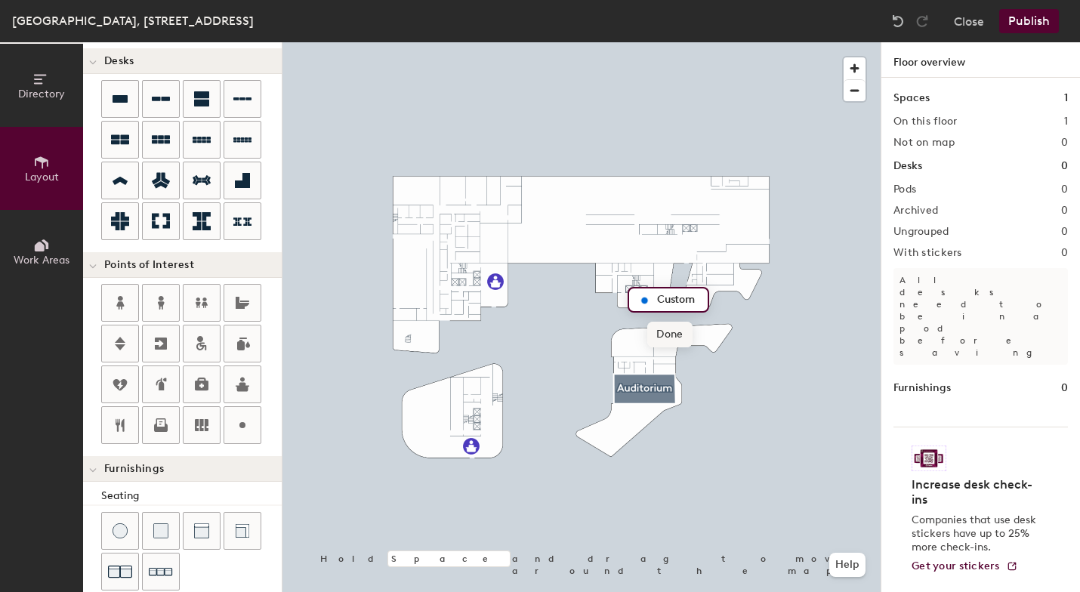
click at [678, 334] on span "Done" at bounding box center [669, 335] width 45 height 26
click at [700, 332] on span "Delete" at bounding box center [696, 335] width 53 height 26
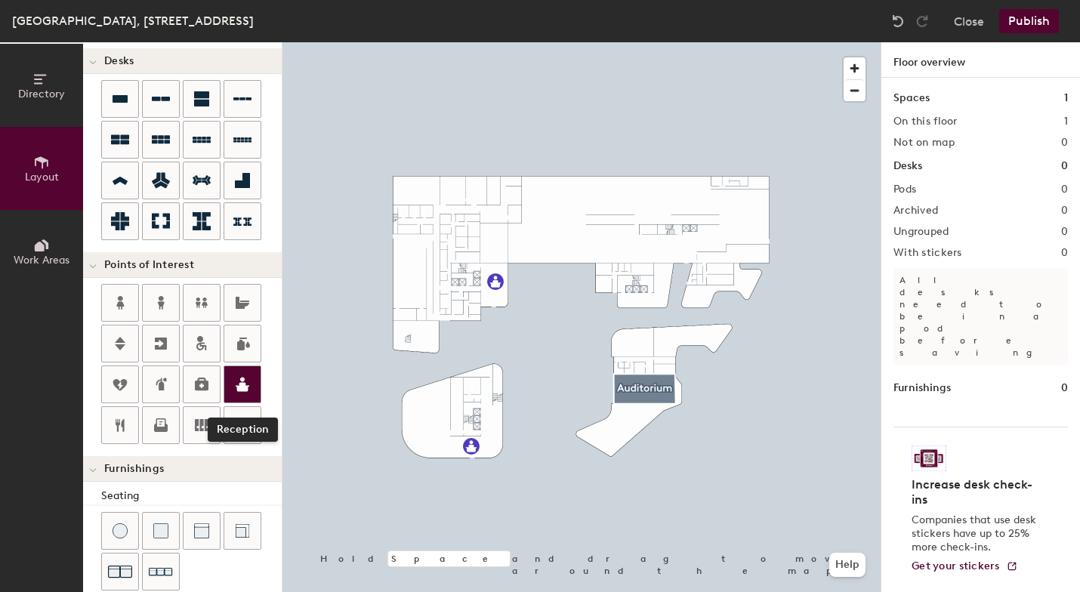
click at [246, 377] on icon at bounding box center [242, 384] width 18 height 18
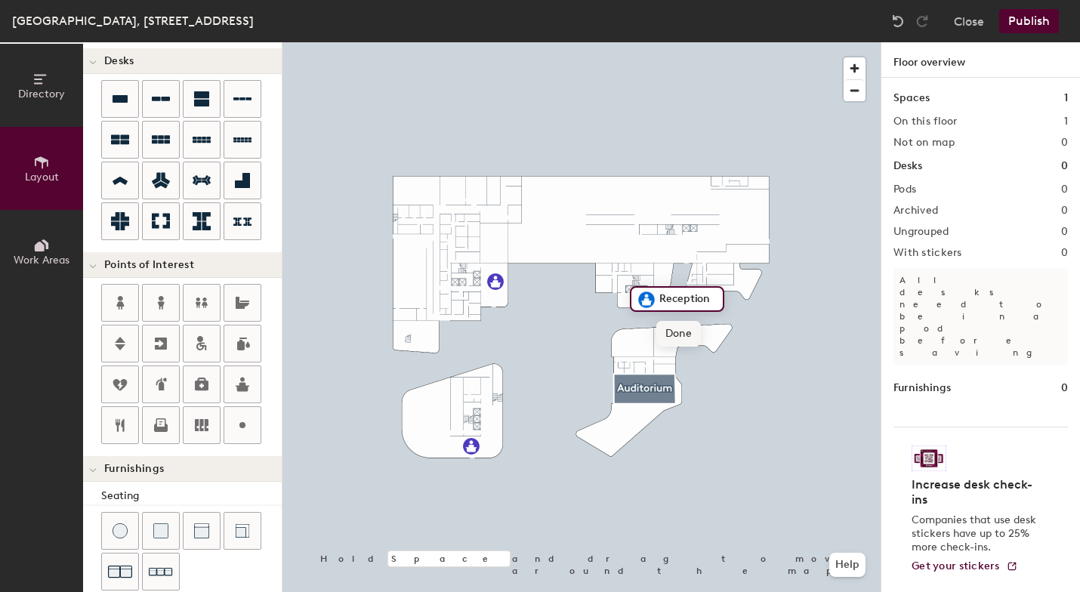
click at [679, 331] on span "Done" at bounding box center [678, 334] width 45 height 26
click at [119, 420] on icon at bounding box center [120, 425] width 18 height 18
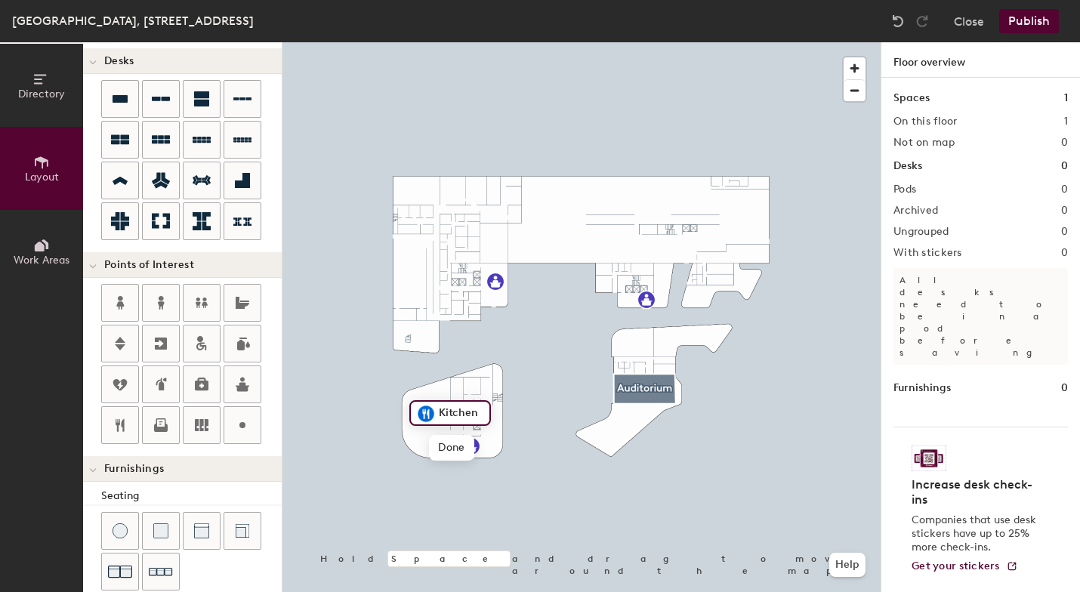
type input "20"
type input "K"
type input "Restaurant"
click at [461, 449] on span "Done" at bounding box center [461, 448] width 45 height 26
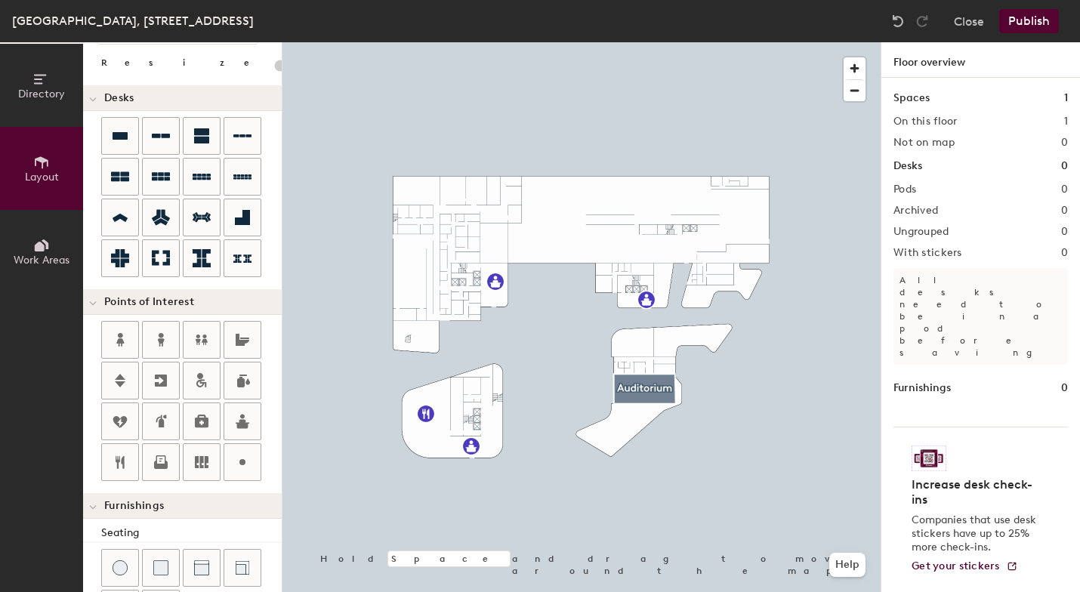
scroll to position [67, 0]
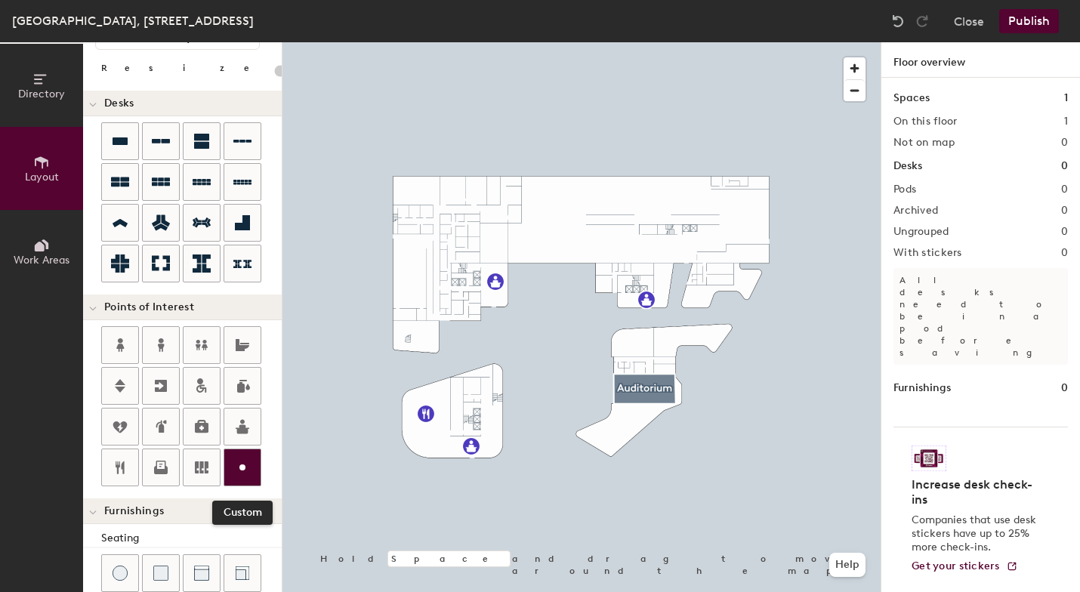
click at [245, 463] on icon at bounding box center [242, 467] width 18 height 18
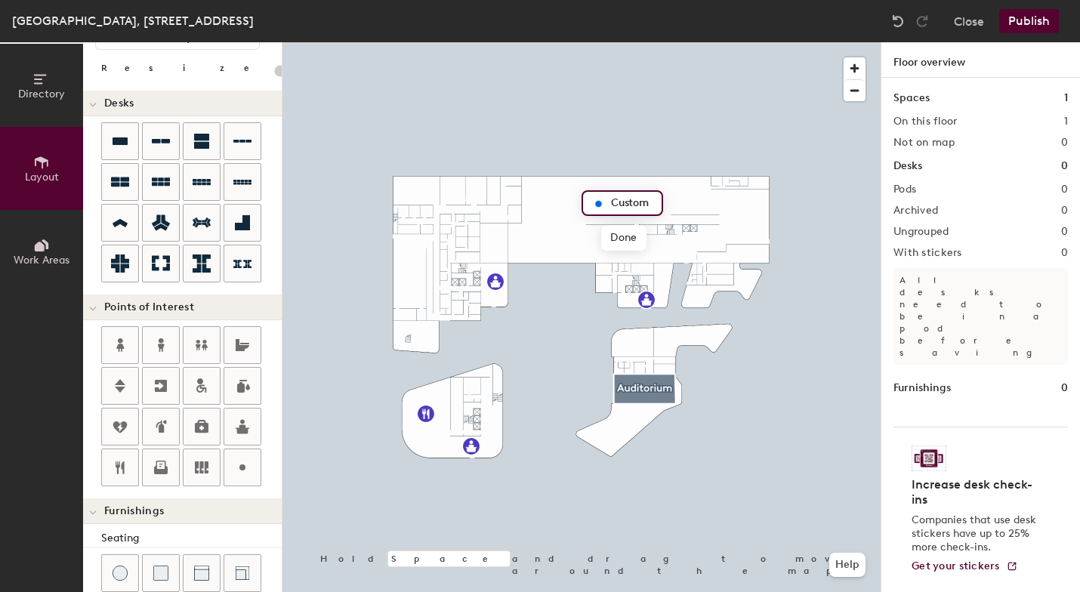
type input "20"
type input "Parking Lot"
click at [639, 238] on span "Done" at bounding box center [637, 238] width 45 height 26
click at [245, 459] on icon at bounding box center [242, 467] width 18 height 18
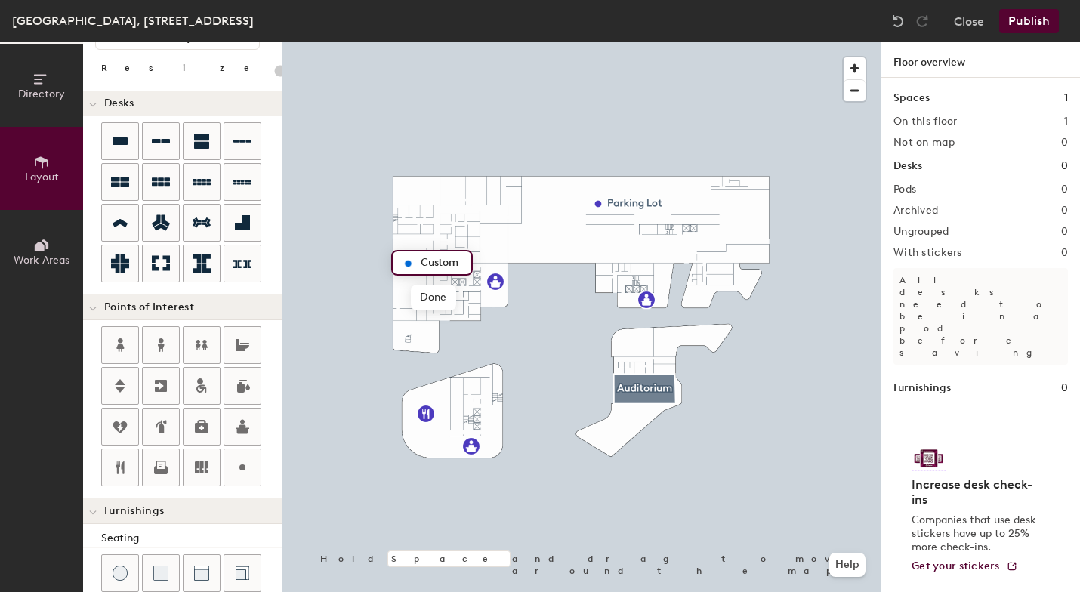
type input "20"
type input "Storage 1"
click at [440, 295] on span "Done" at bounding box center [439, 298] width 45 height 26
click at [416, 293] on span "Edit" at bounding box center [413, 298] width 39 height 26
click at [444, 297] on span "Done" at bounding box center [439, 298] width 45 height 26
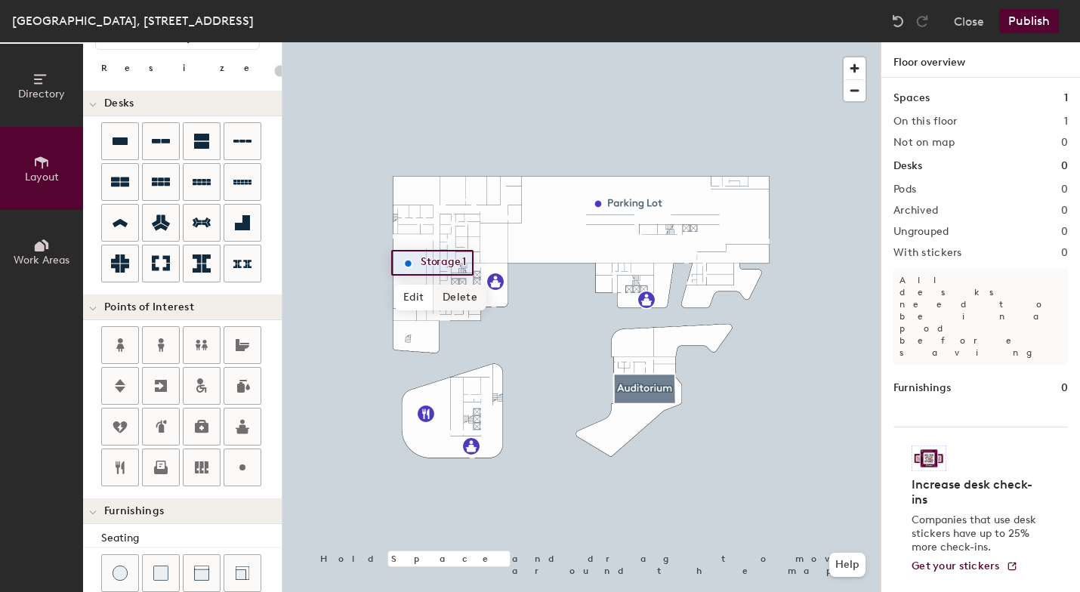
click at [457, 297] on span "Delete" at bounding box center [459, 298] width 53 height 26
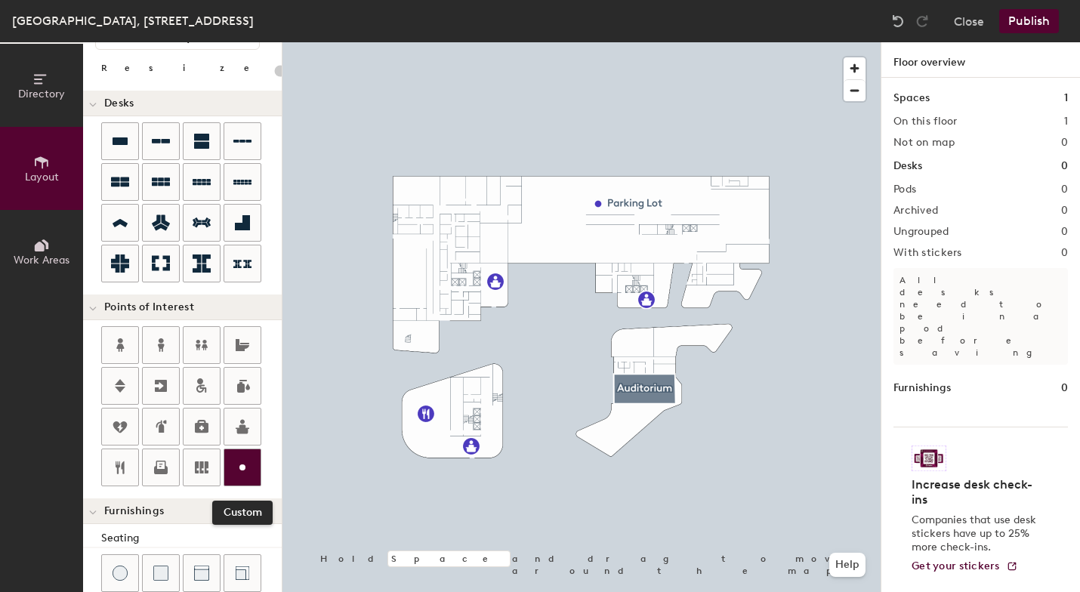
click at [245, 460] on icon at bounding box center [242, 467] width 18 height 18
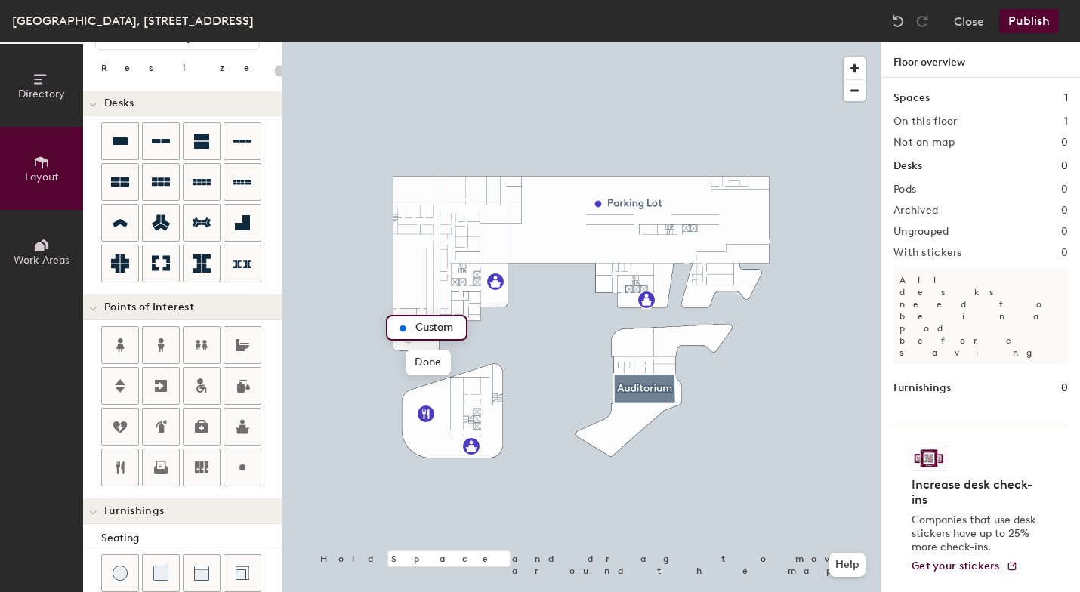
type input "20"
type input "Storage 1"
click at [433, 363] on span "Done" at bounding box center [434, 363] width 45 height 26
click at [254, 463] on div at bounding box center [242, 467] width 36 height 36
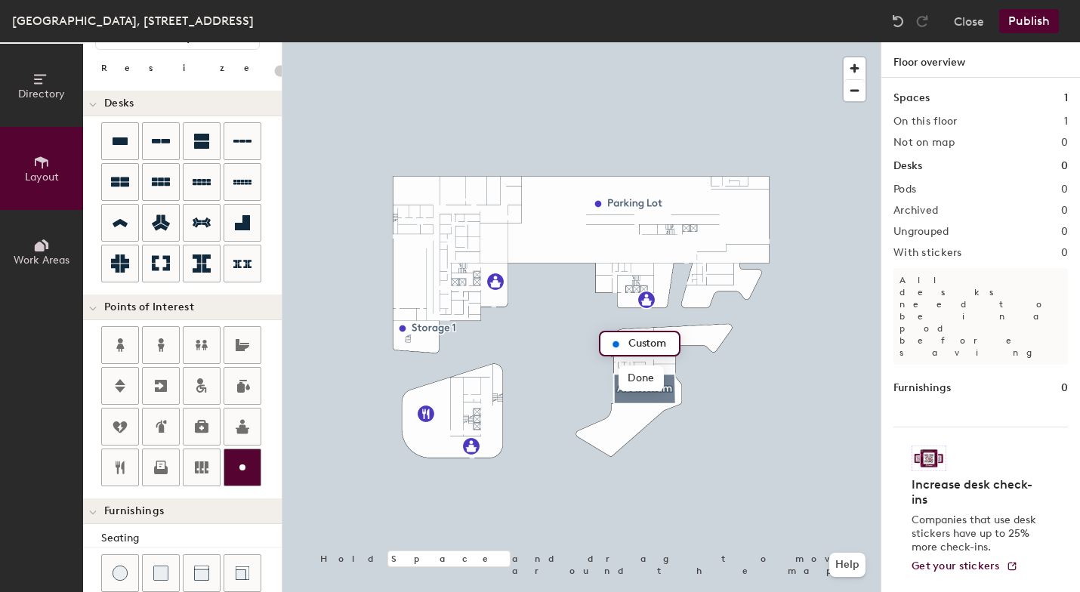
type input "20"
type input "Storage"
click at [247, 466] on icon at bounding box center [242, 467] width 18 height 18
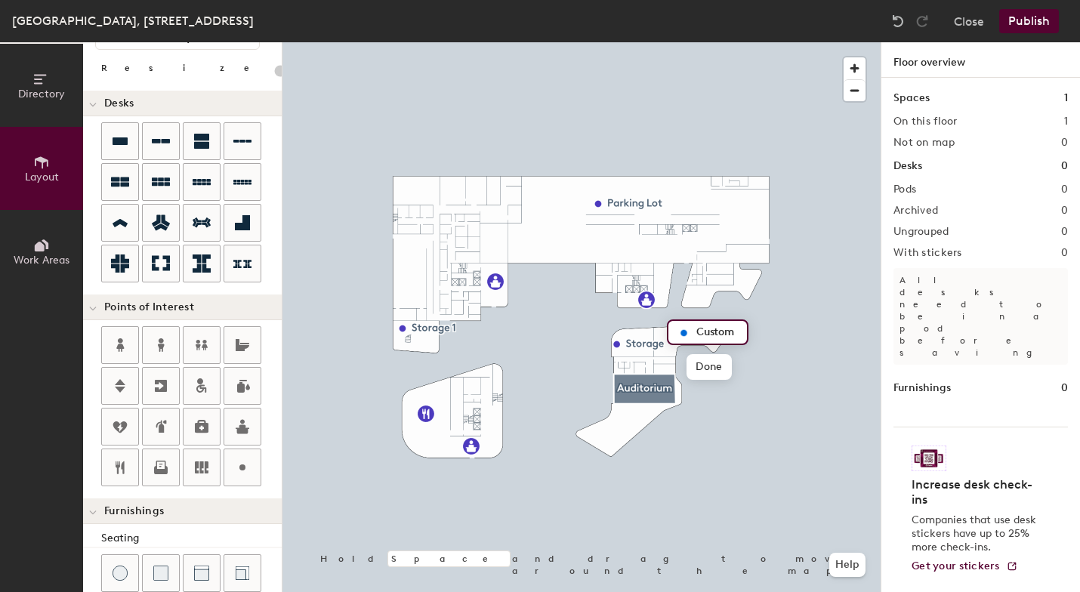
type input "20"
type input "Storage 3"
click at [711, 370] on span "Done" at bounding box center [715, 367] width 45 height 26
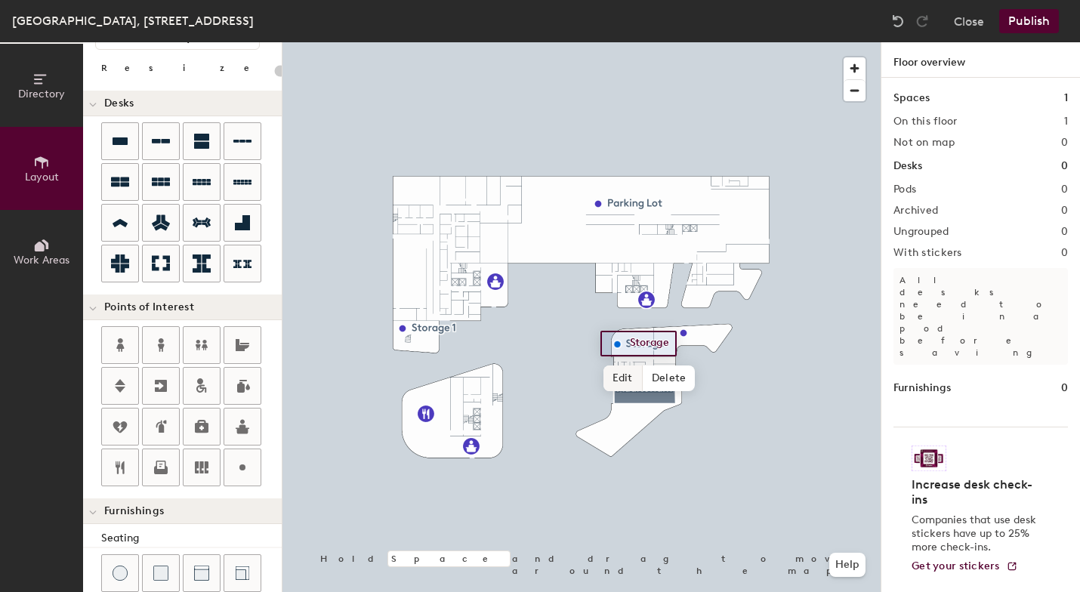
type input "20"
click at [625, 380] on span "Edit" at bounding box center [622, 378] width 39 height 26
type input "Storage 2"
click at [651, 375] on span "Done" at bounding box center [649, 378] width 45 height 26
click at [246, 465] on icon at bounding box center [242, 467] width 18 height 18
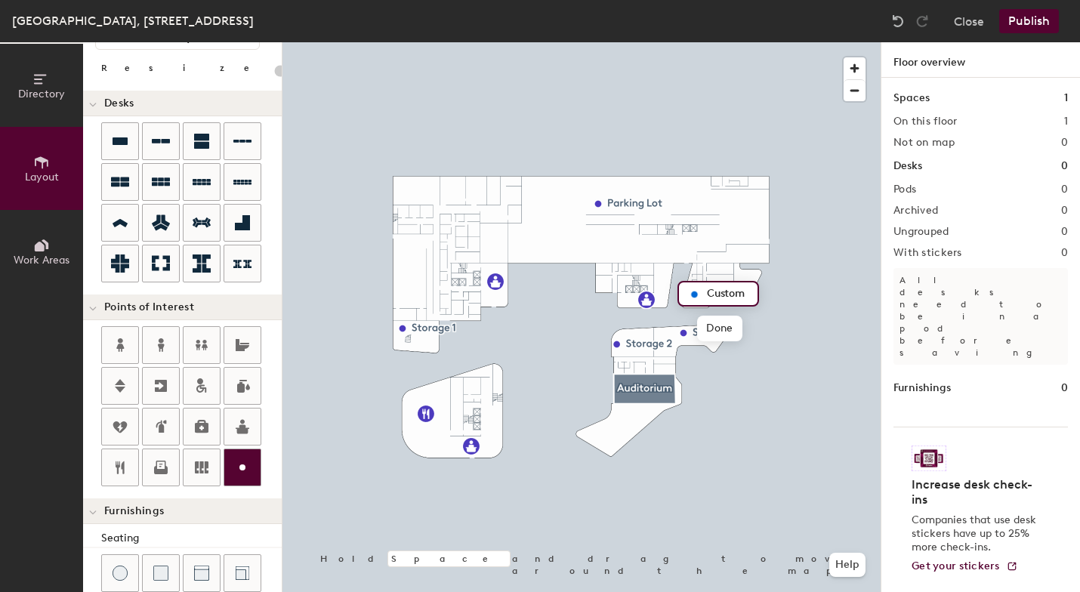
type input "20"
type input "Storage 4"
click at [723, 331] on span "Done" at bounding box center [726, 329] width 45 height 26
click at [1027, 25] on button "Publish" at bounding box center [1029, 21] width 60 height 24
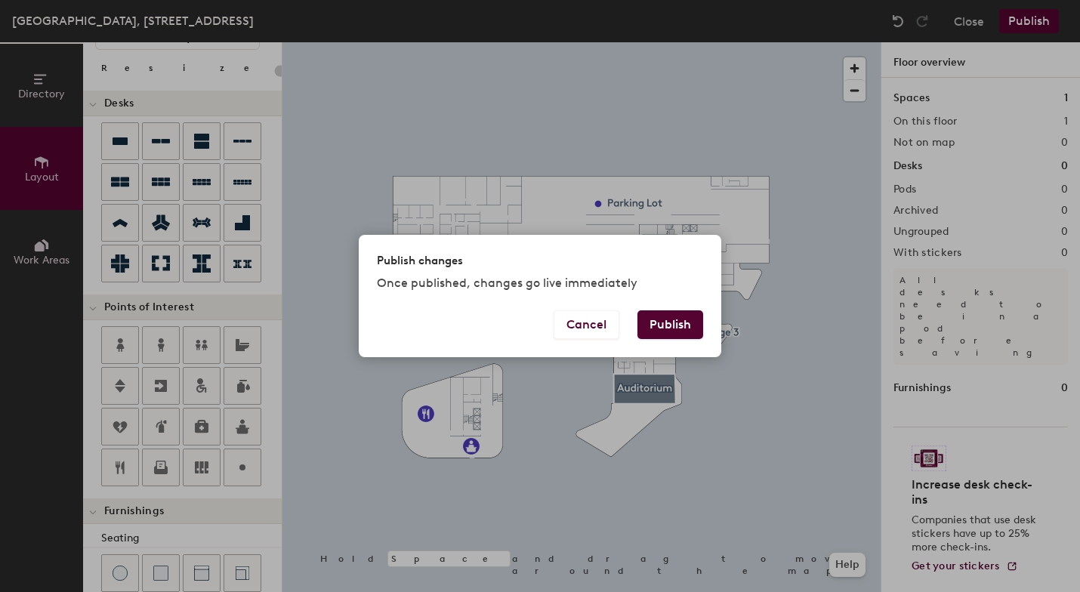
click at [690, 316] on button "Publish" at bounding box center [670, 324] width 66 height 29
type input "20"
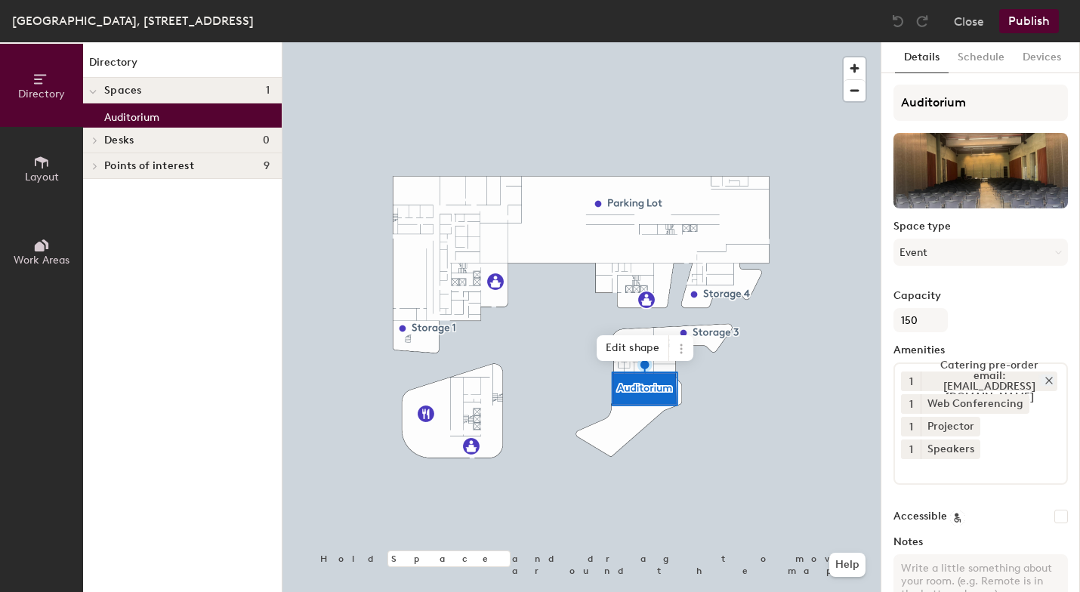
click at [1050, 380] on icon at bounding box center [1048, 380] width 11 height 11
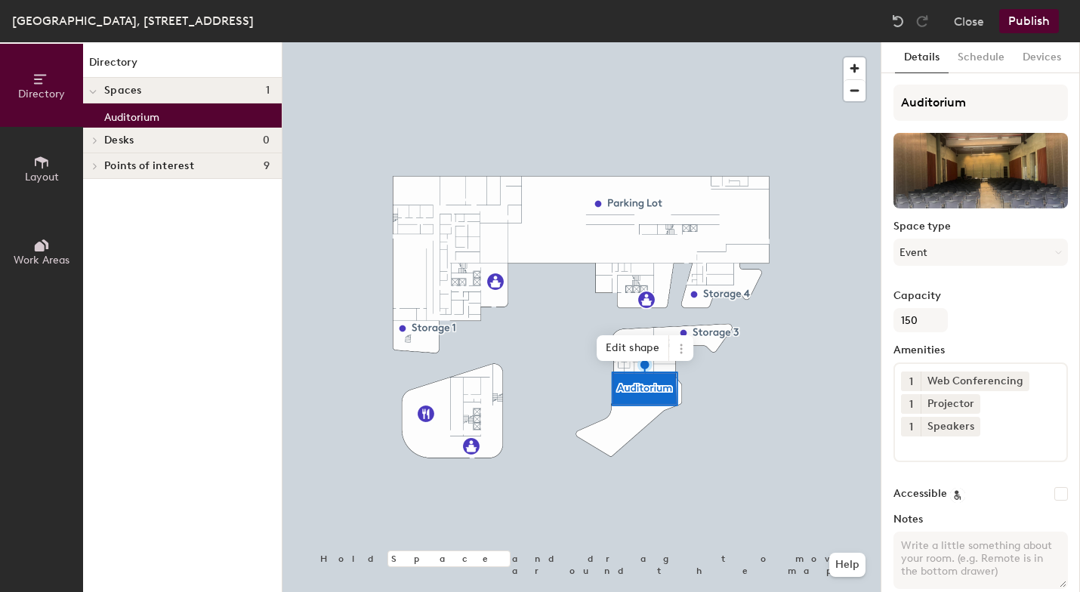
scroll to position [71, 0]
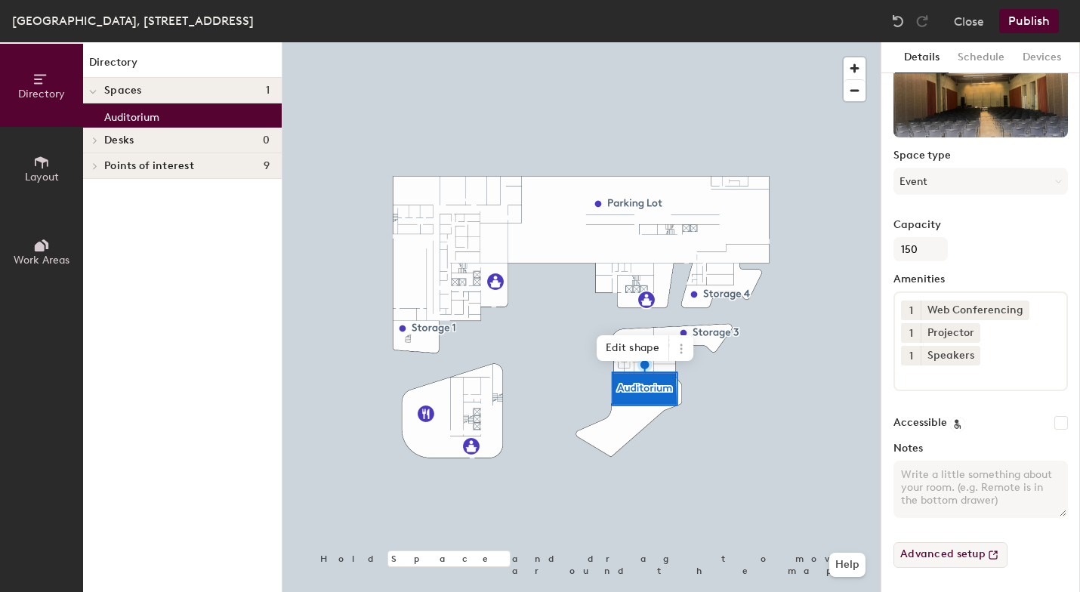
click at [956, 553] on button "Advanced setup" at bounding box center [950, 555] width 114 height 26
click at [1030, 21] on button "Publish" at bounding box center [1029, 21] width 60 height 24
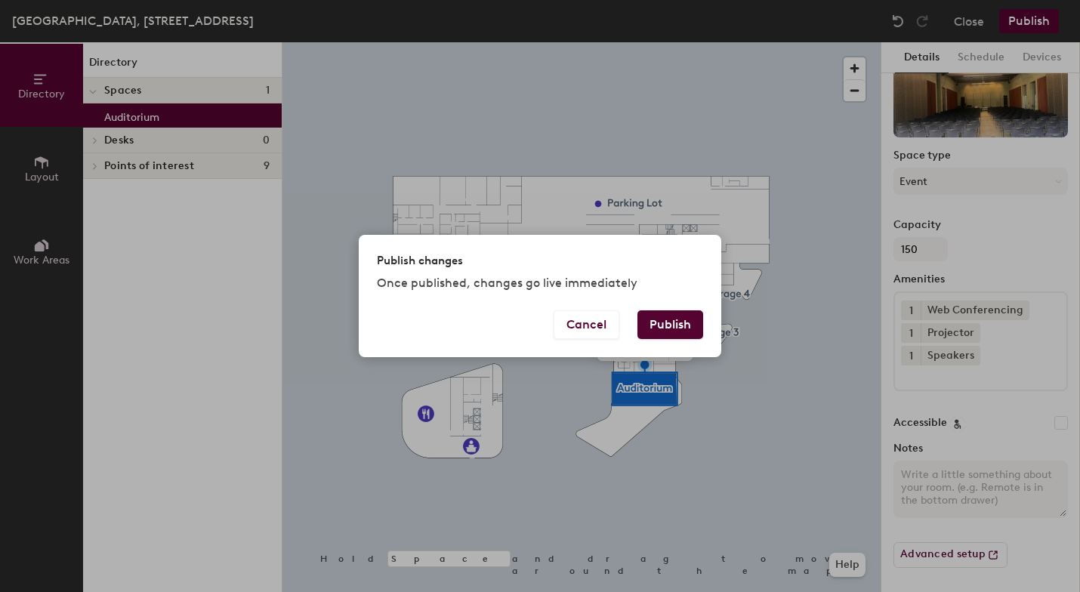
click at [681, 325] on button "Publish" at bounding box center [670, 324] width 66 height 29
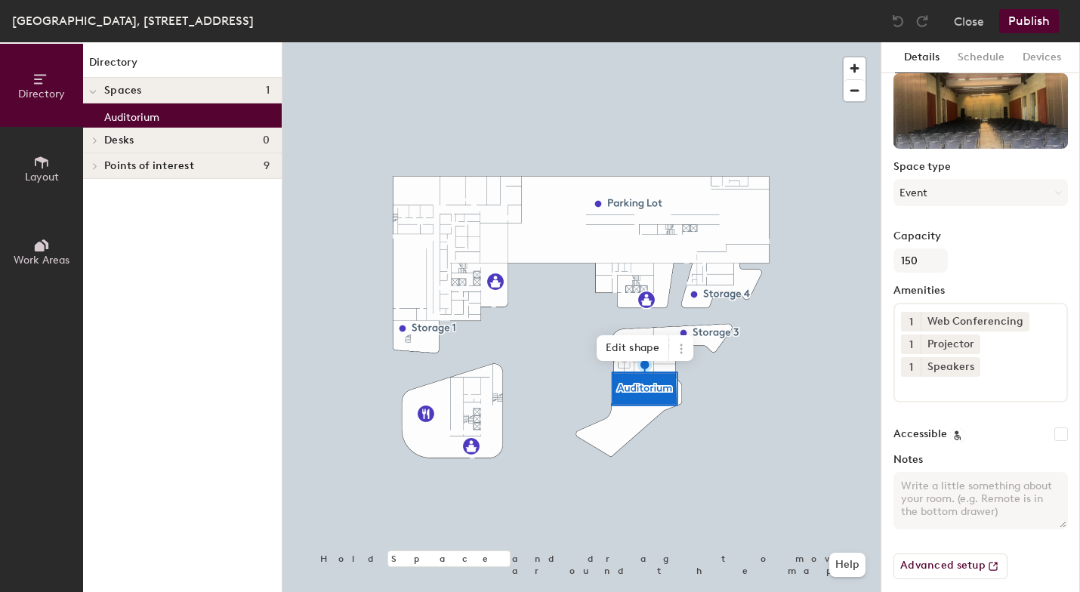
scroll to position [71, 0]
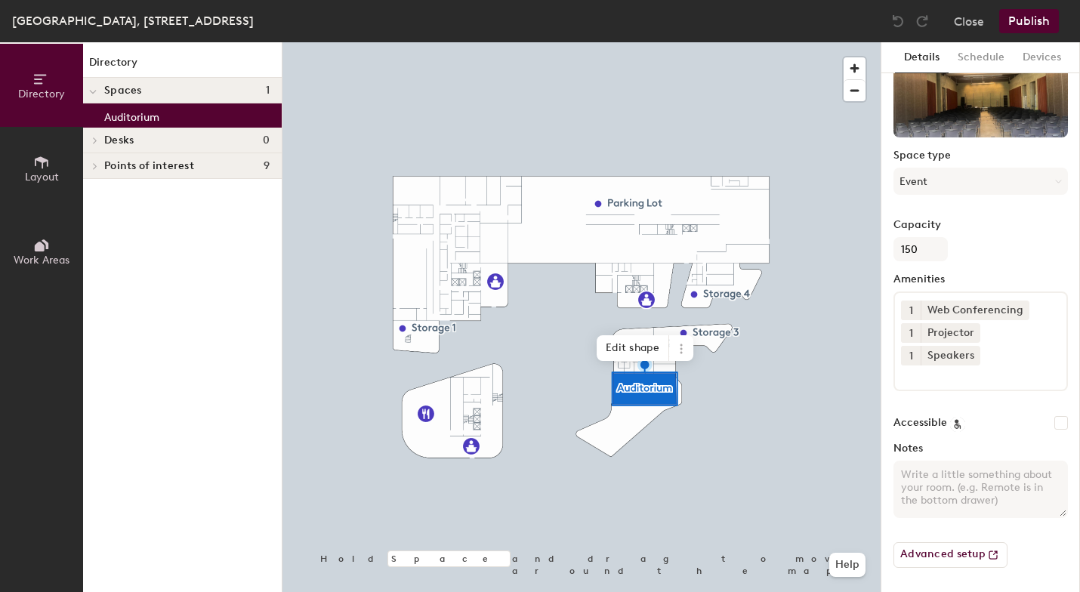
click at [1060, 423] on input "Accessible" at bounding box center [1061, 423] width 14 height 14
checkbox input "true"
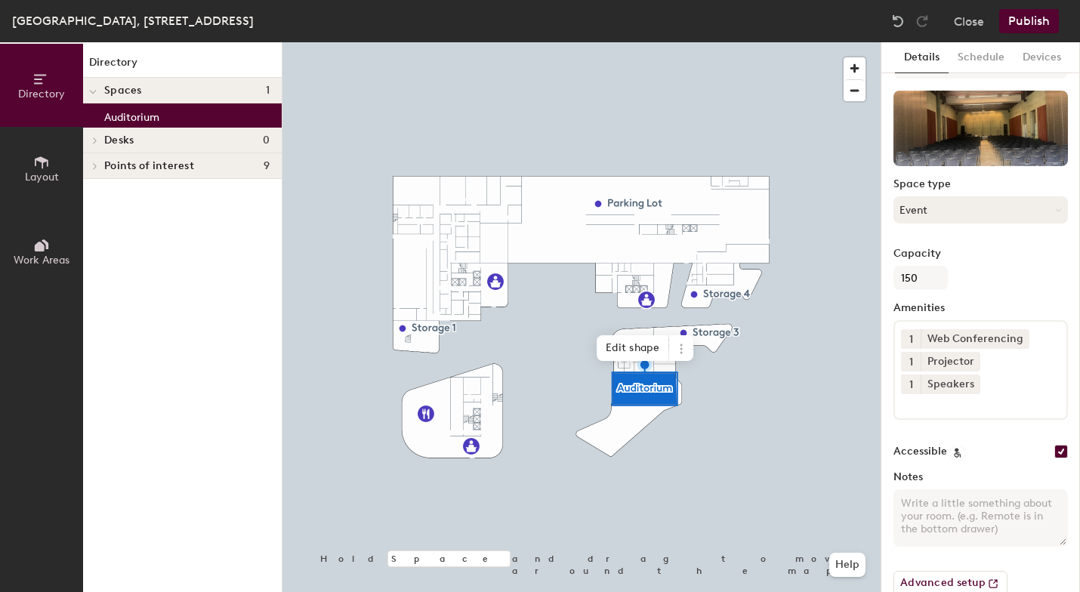
scroll to position [26, 0]
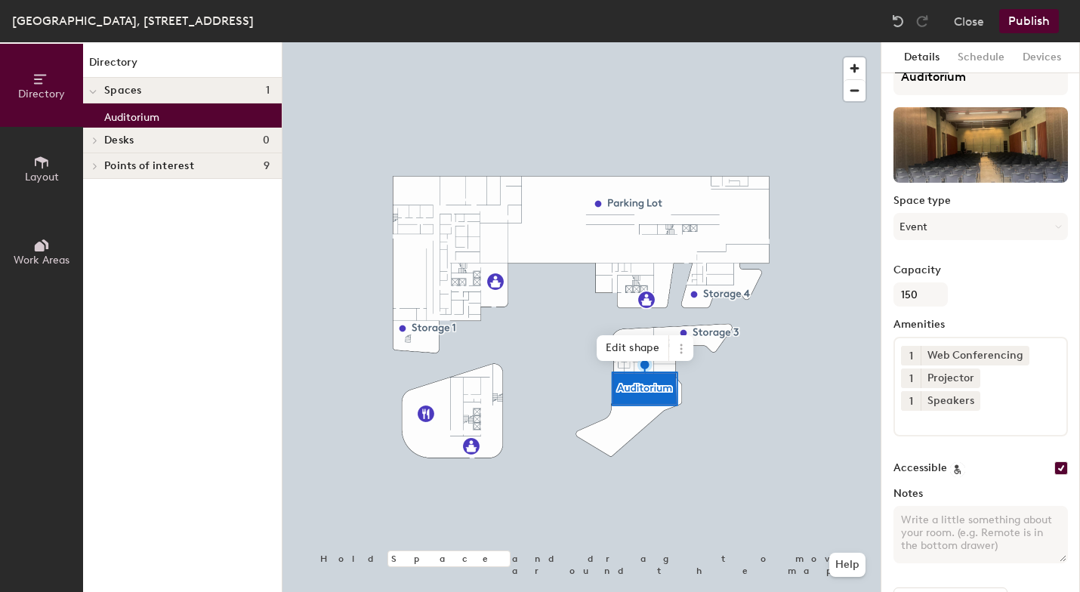
click at [1030, 26] on button "Publish" at bounding box center [1029, 21] width 60 height 24
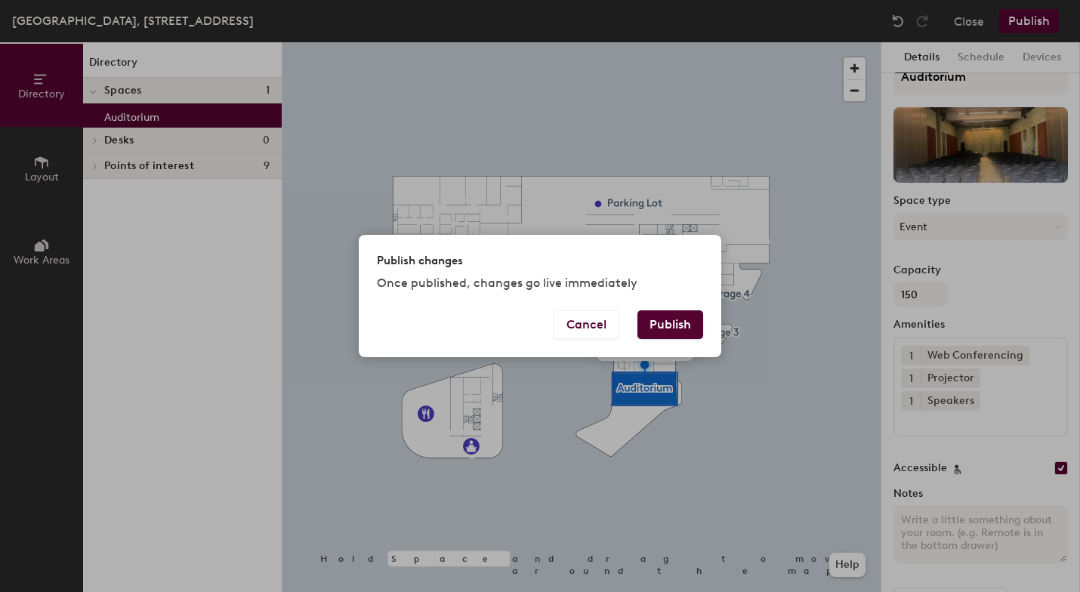
click at [691, 317] on button "Publish" at bounding box center [670, 324] width 66 height 29
